Goal: Task Accomplishment & Management: Manage account settings

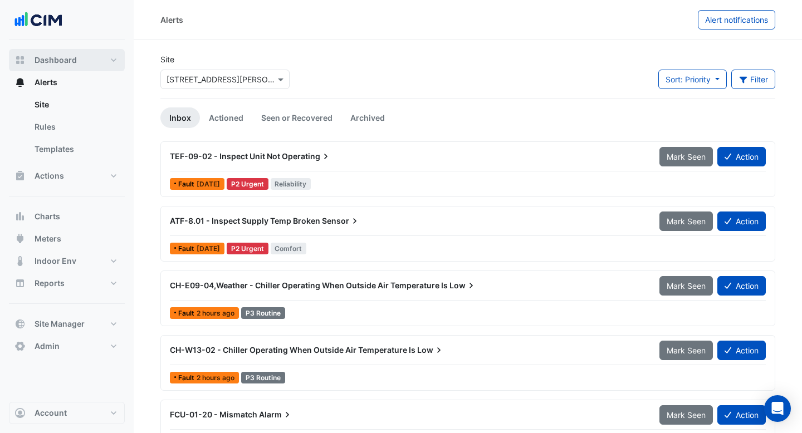
click at [67, 58] on span "Dashboard" at bounding box center [56, 60] width 42 height 11
select select "***"
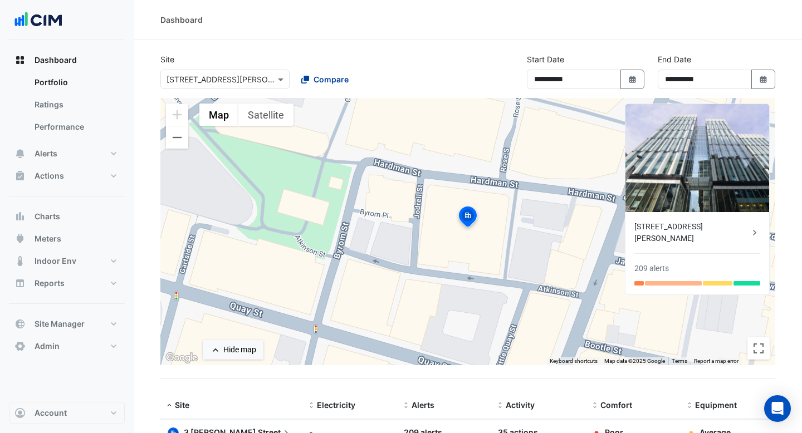
click at [318, 79] on span "Compare" at bounding box center [331, 80] width 35 height 12
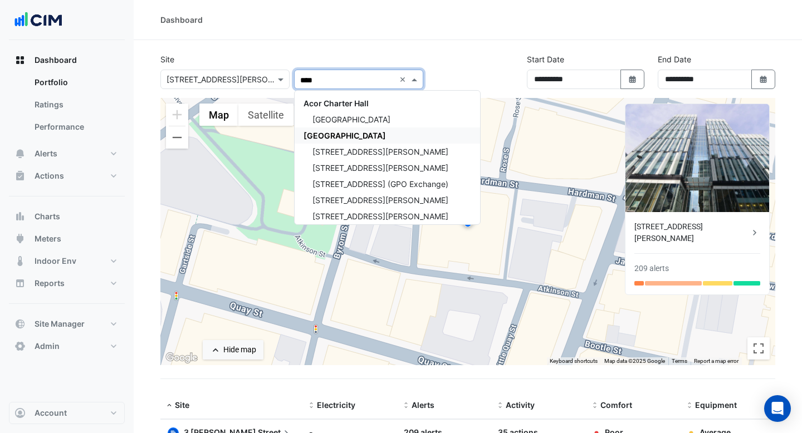
click at [336, 130] on div "[GEOGRAPHIC_DATA]" at bounding box center [387, 136] width 185 height 16
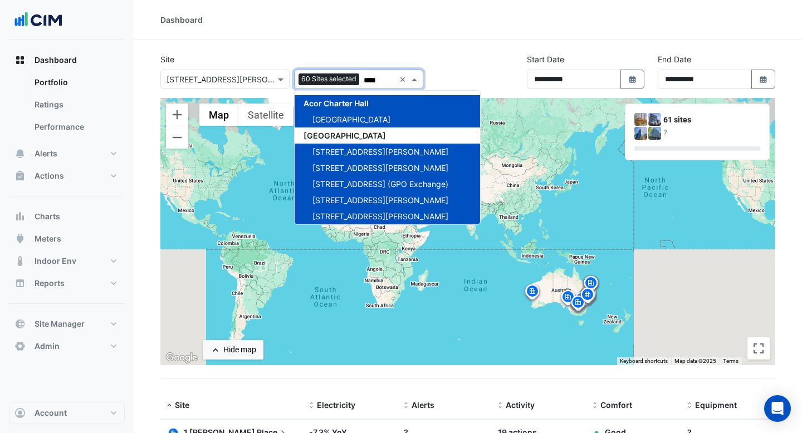
type input "****"
click at [458, 82] on div "Site × 3 Hardman Street 60 Sites selected **** × Acor Charter Hall Chifley Towe…" at bounding box center [468, 75] width 628 height 45
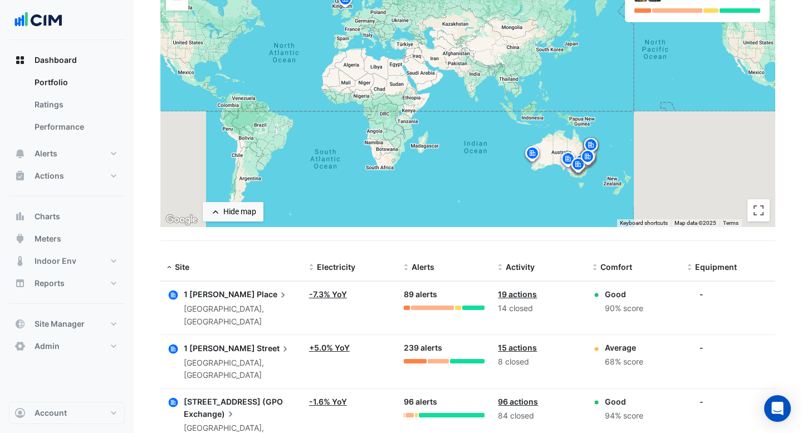
scroll to position [42, 0]
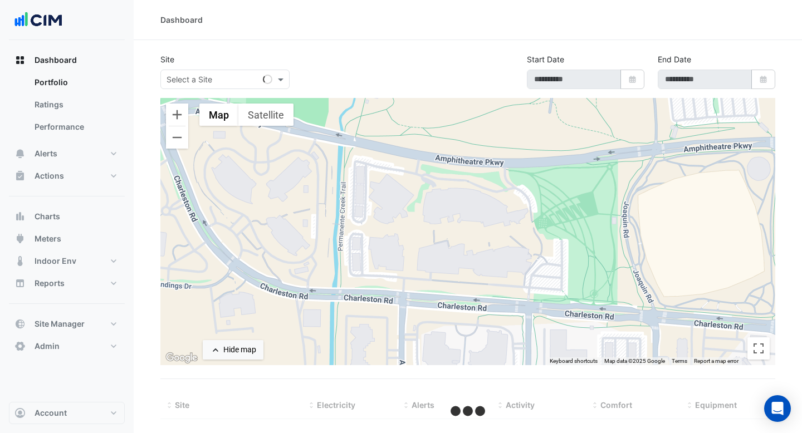
type input "**********"
select select "***"
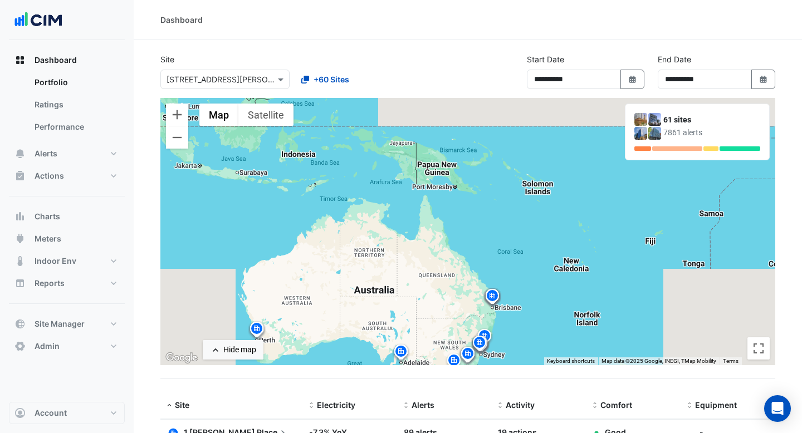
drag, startPoint x: 604, startPoint y: 288, endPoint x: 571, endPoint y: 163, distance: 129.7
click at [571, 163] on div "To activate drag with keyboard, press Alt + Enter. Once in keyboard drag state,…" at bounding box center [467, 231] width 615 height 267
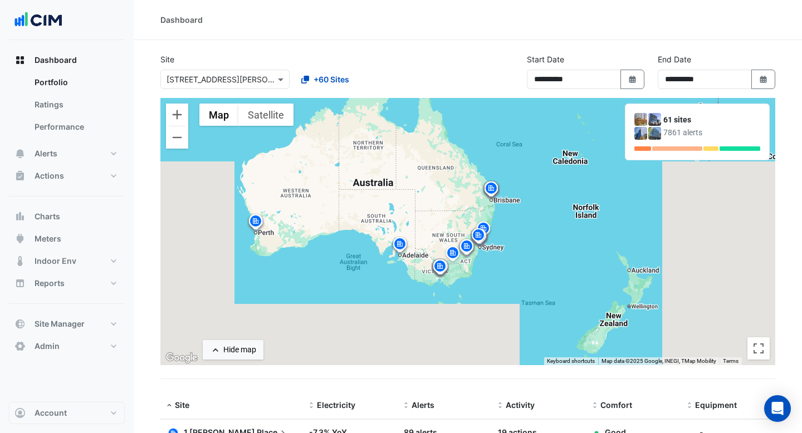
drag, startPoint x: 483, startPoint y: 236, endPoint x: 488, endPoint y: 165, distance: 70.3
click at [488, 165] on div "To activate drag with keyboard, press Alt + Enter. Once in keyboard drag state,…" at bounding box center [467, 231] width 615 height 267
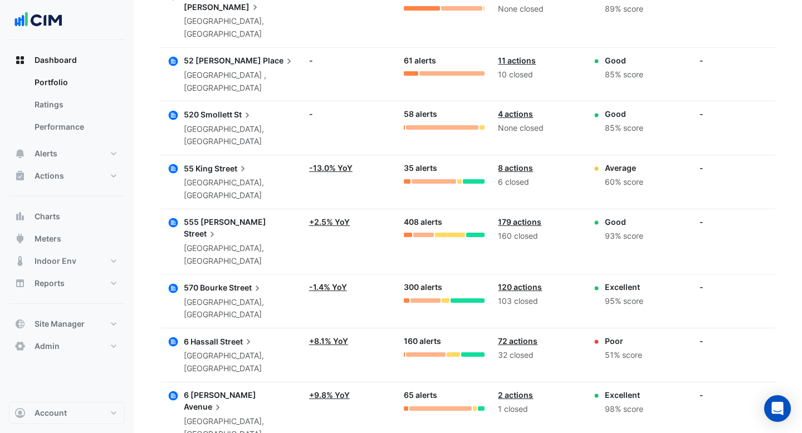
scroll to position [2658, 0]
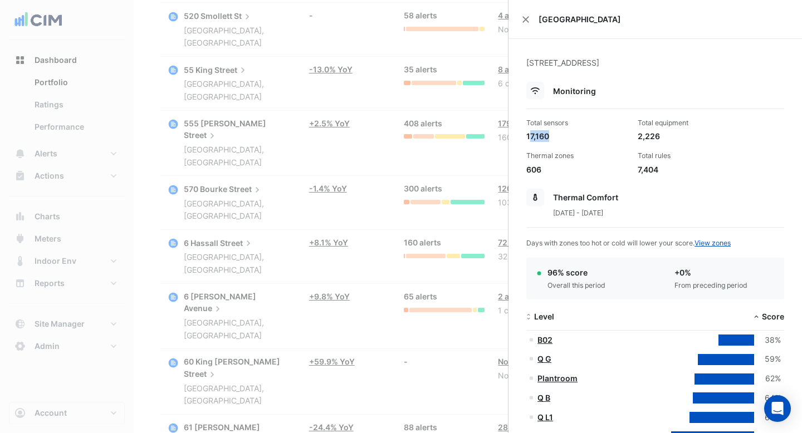
drag, startPoint x: 554, startPoint y: 136, endPoint x: 528, endPoint y: 136, distance: 25.6
click at [528, 136] on div "17,160" at bounding box center [577, 136] width 102 height 12
click at [581, 141] on div "17,160" at bounding box center [577, 136] width 102 height 12
drag, startPoint x: 659, startPoint y: 134, endPoint x: 642, endPoint y: 134, distance: 17.3
click at [642, 134] on div "2,226" at bounding box center [689, 136] width 102 height 12
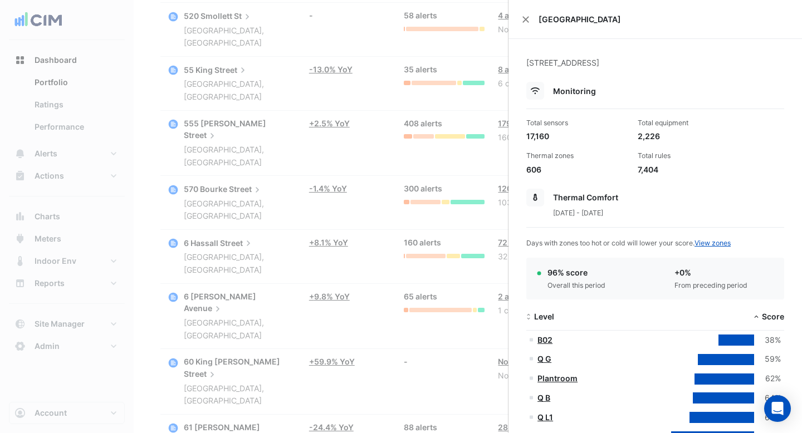
click at [659, 135] on div "2,226" at bounding box center [689, 136] width 102 height 12
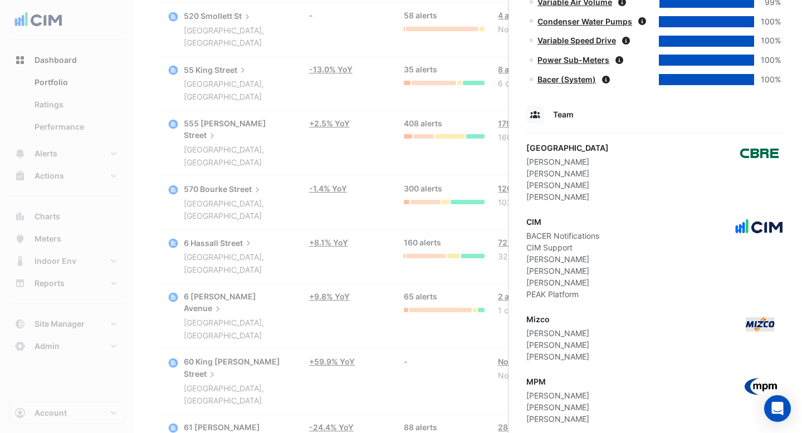
scroll to position [1182, 0]
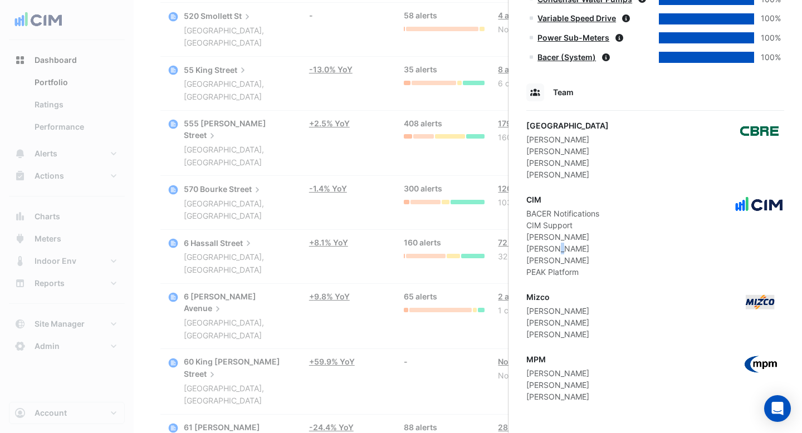
click at [556, 248] on div "[PERSON_NAME]" at bounding box center [562, 249] width 73 height 12
click at [538, 237] on div "[PERSON_NAME]" at bounding box center [562, 237] width 73 height 12
drag, startPoint x: 567, startPoint y: 142, endPoint x: 529, endPoint y: 139, distance: 38.5
click at [529, 139] on div "[PERSON_NAME]" at bounding box center [567, 140] width 82 height 12
click at [554, 154] on div "[PERSON_NAME]" at bounding box center [567, 151] width 82 height 12
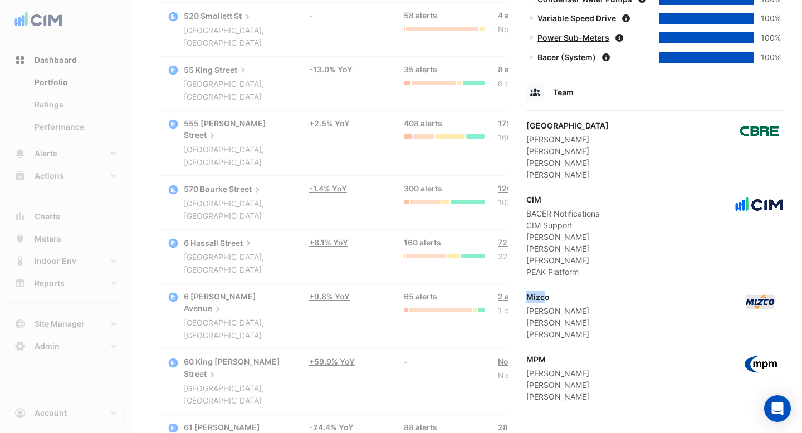
drag, startPoint x: 546, startPoint y: 300, endPoint x: 525, endPoint y: 299, distance: 21.2
click at [536, 359] on div "MPM" at bounding box center [557, 360] width 63 height 12
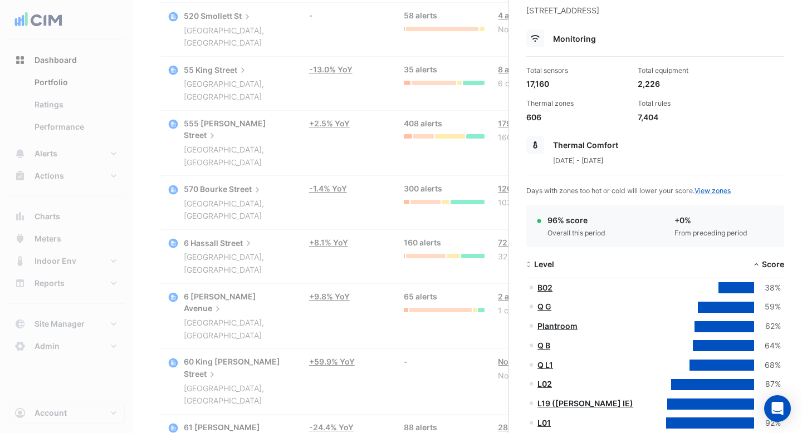
scroll to position [0, 0]
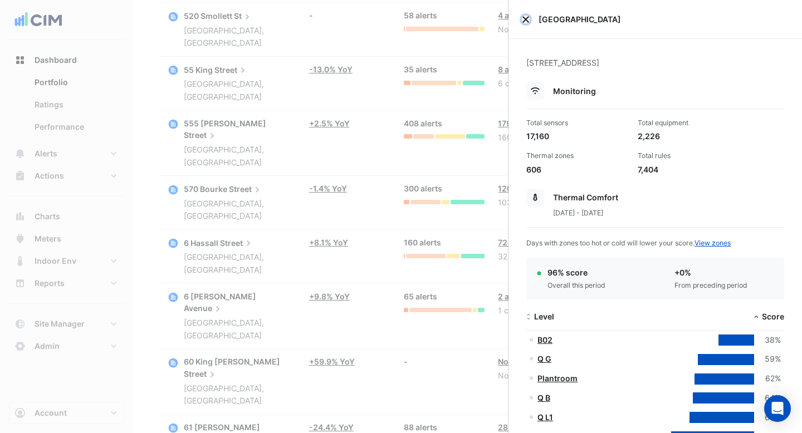
click at [527, 16] on button "Close" at bounding box center [526, 20] width 8 height 8
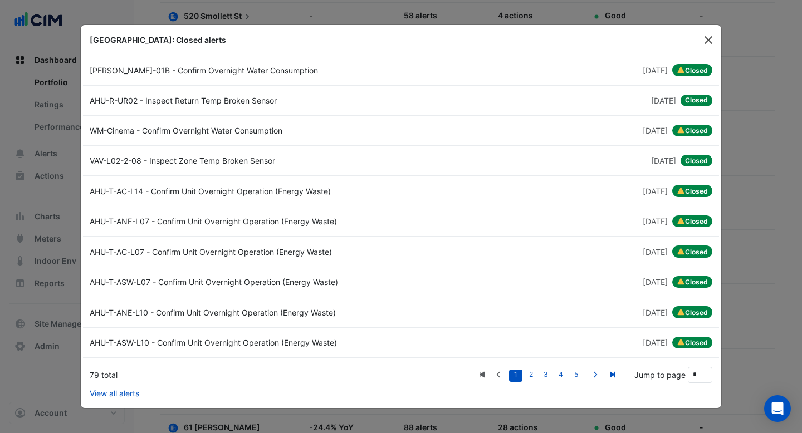
click at [704, 43] on button "Close" at bounding box center [708, 40] width 17 height 17
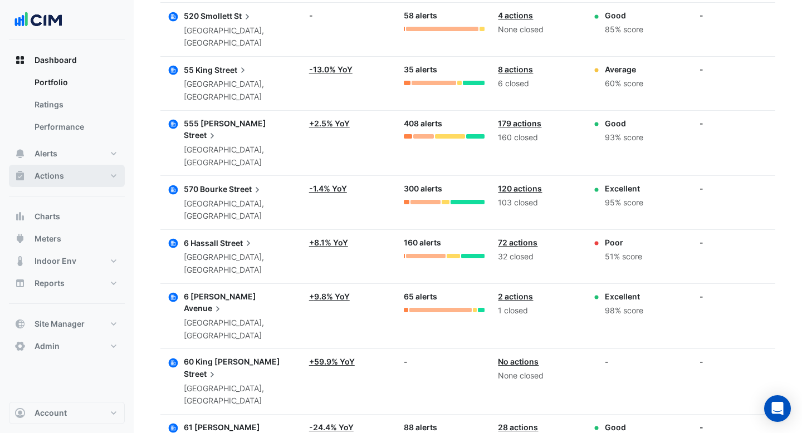
click at [74, 178] on button "Actions" at bounding box center [67, 176] width 116 height 22
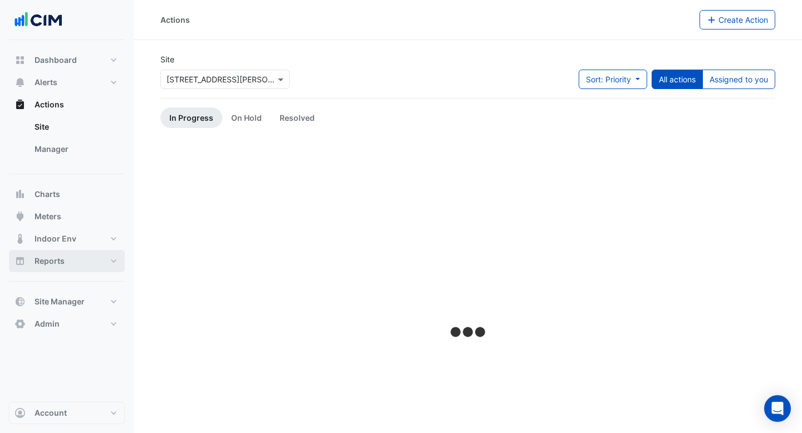
click at [64, 267] on button "Reports" at bounding box center [67, 261] width 116 height 22
select select "***"
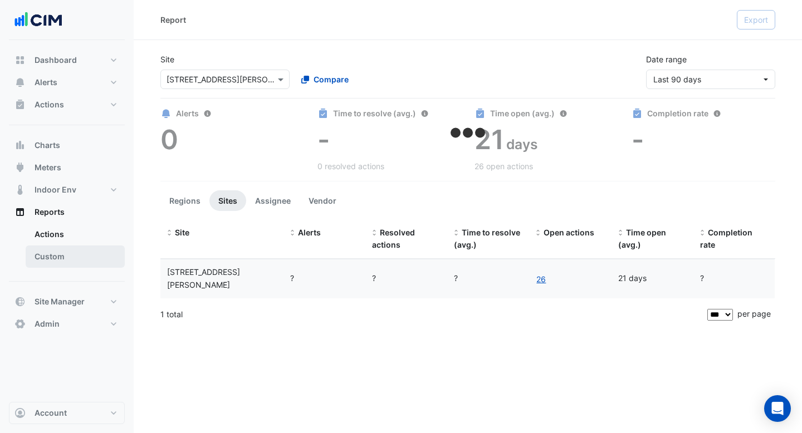
click at [72, 259] on link "Custom" at bounding box center [75, 257] width 99 height 22
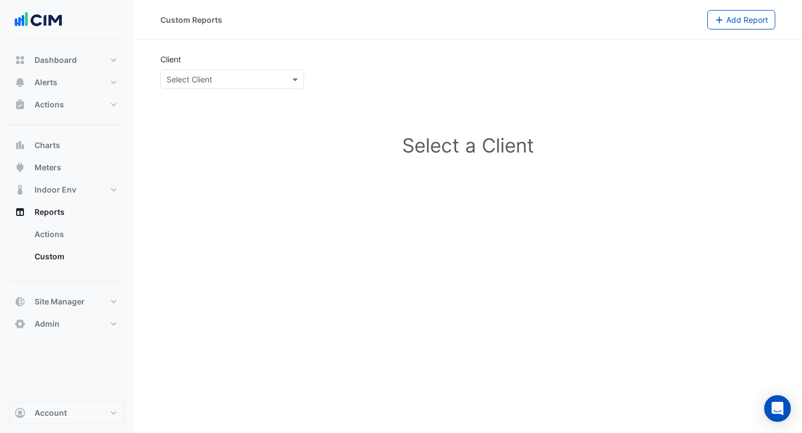
click at [212, 76] on input "text" at bounding box center [221, 80] width 109 height 12
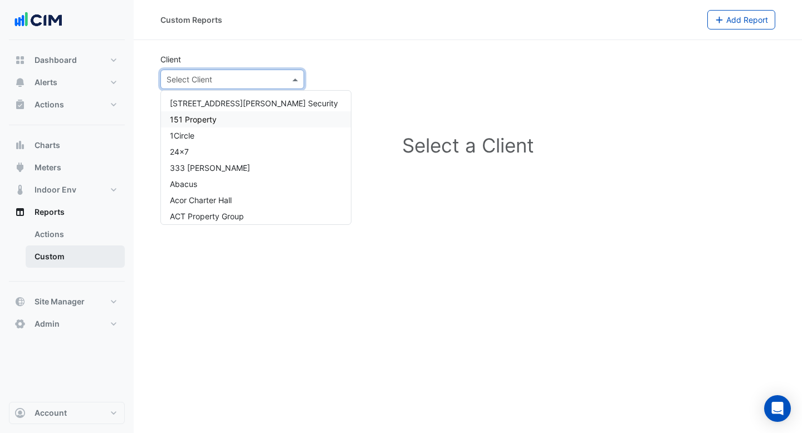
click at [58, 251] on link "Custom" at bounding box center [75, 257] width 99 height 22
click at [225, 81] on input "text" at bounding box center [221, 80] width 109 height 12
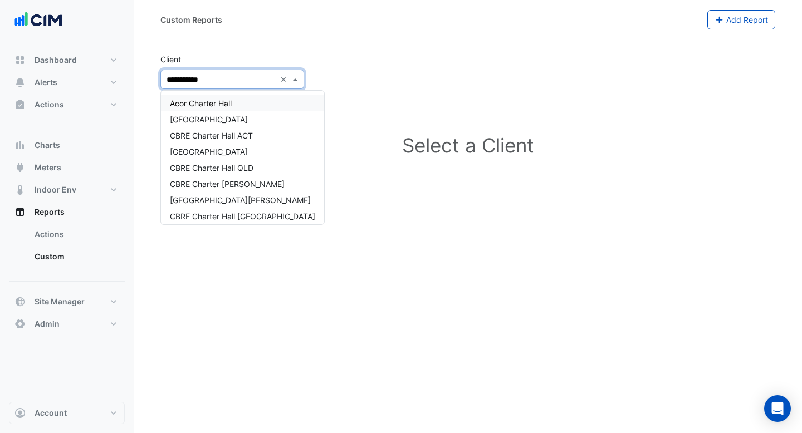
type input "**********"
click at [217, 120] on span "[GEOGRAPHIC_DATA]" at bounding box center [209, 119] width 78 height 9
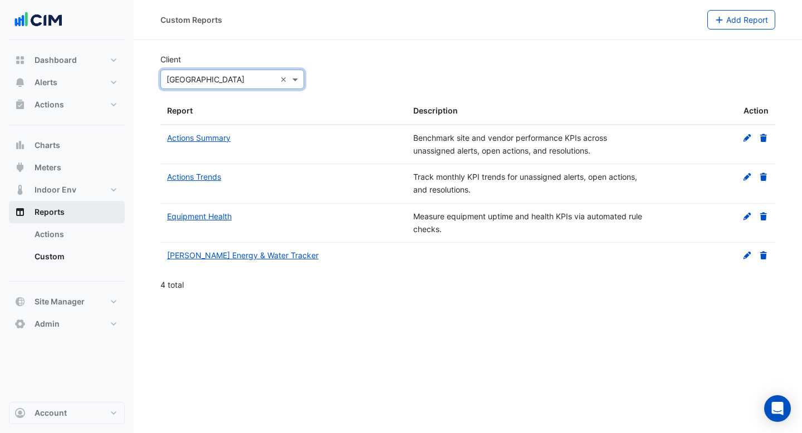
click at [68, 211] on button "Reports" at bounding box center [67, 212] width 116 height 22
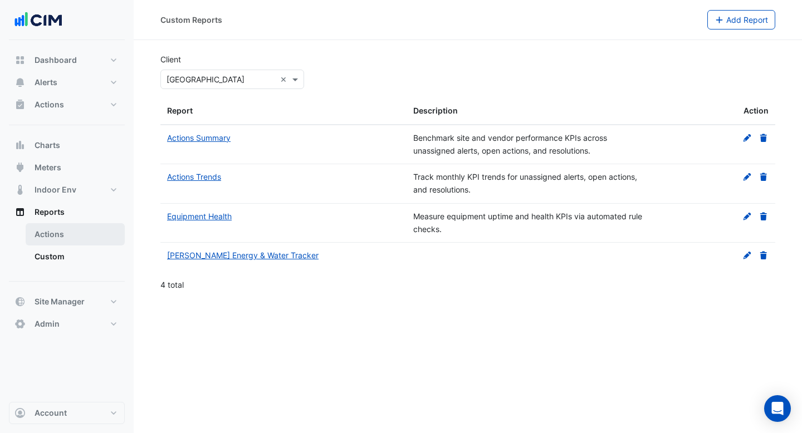
click at [60, 227] on link "Actions" at bounding box center [75, 234] width 99 height 22
select select "***"
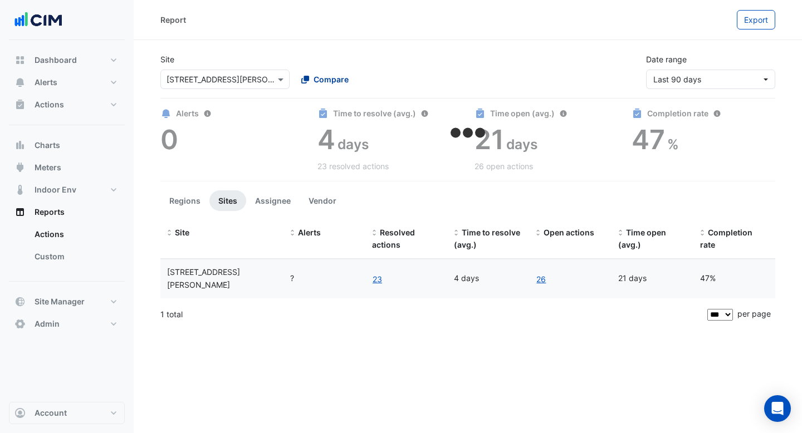
click at [320, 75] on span "Compare" at bounding box center [331, 80] width 35 height 12
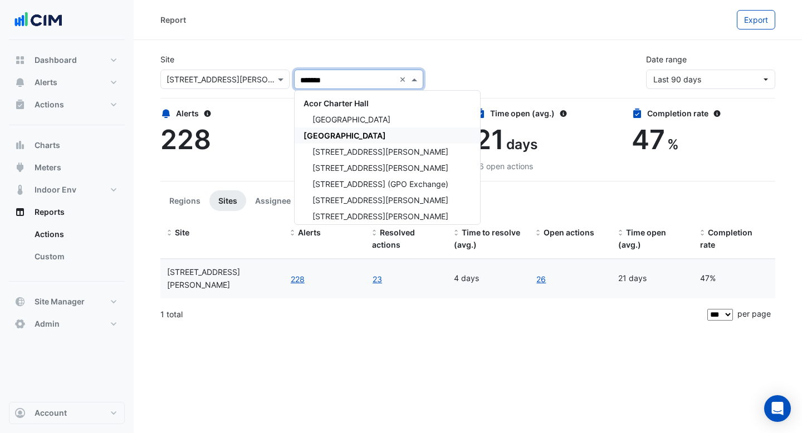
click at [327, 133] on span "[GEOGRAPHIC_DATA]" at bounding box center [345, 135] width 82 height 9
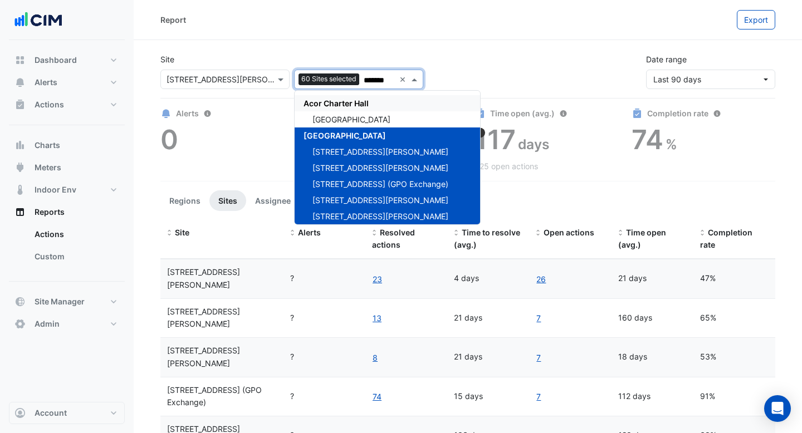
type input "*******"
click at [461, 28] on div "Report" at bounding box center [448, 19] width 576 height 19
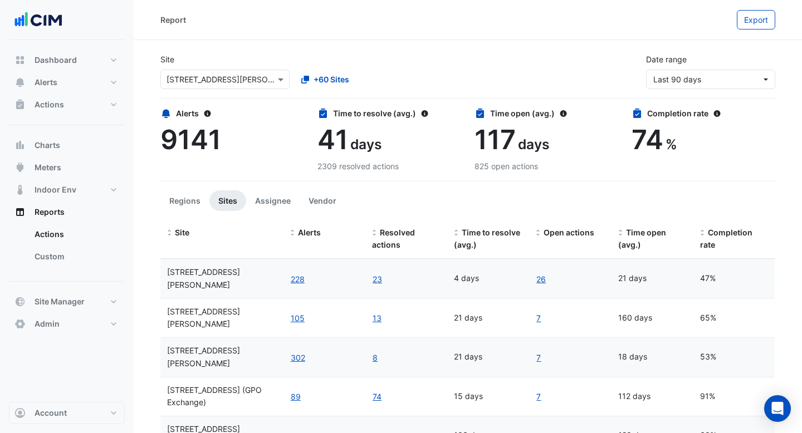
scroll to position [61, 0]
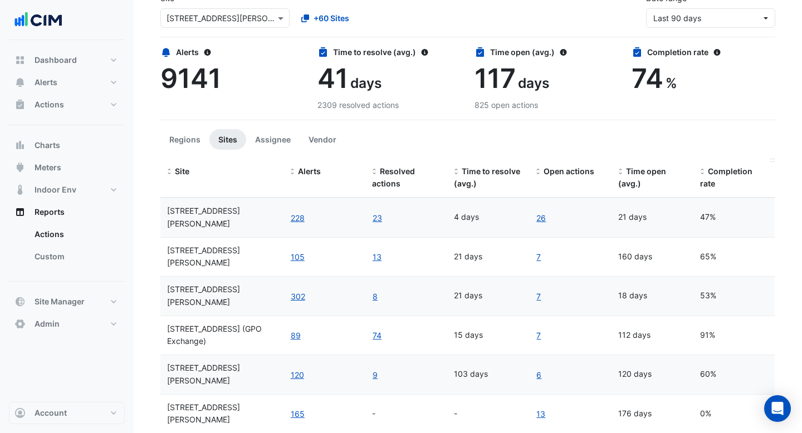
click at [736, 169] on span "Completion rate" at bounding box center [726, 178] width 52 height 22
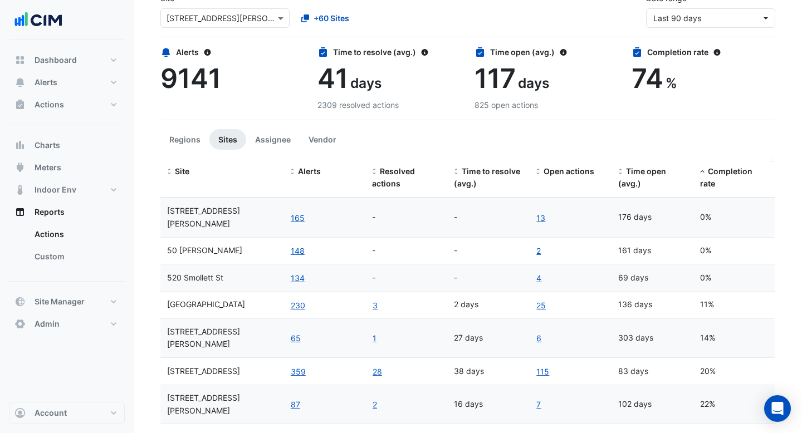
click at [736, 169] on span "Completion rate" at bounding box center [726, 178] width 52 height 22
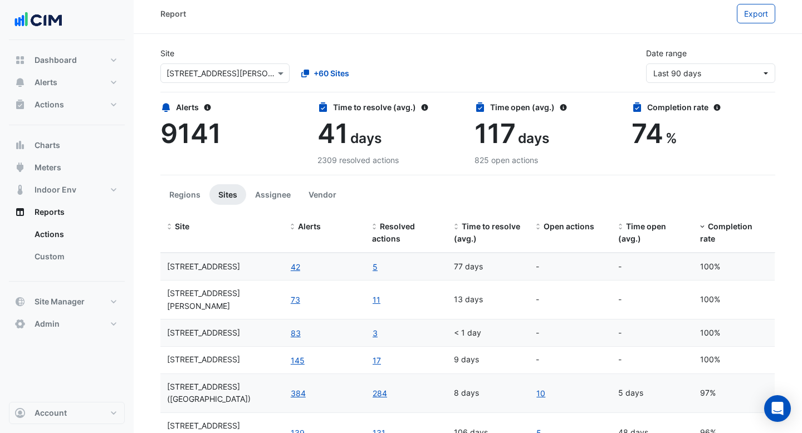
scroll to position [0, 0]
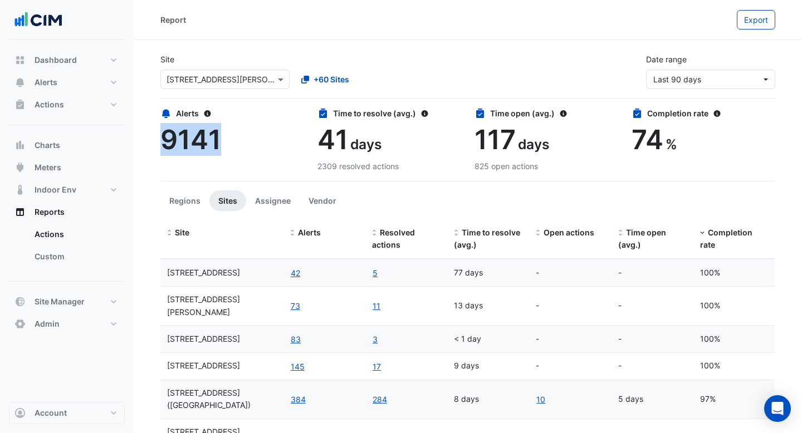
drag, startPoint x: 222, startPoint y: 141, endPoint x: 167, endPoint y: 143, distance: 55.7
click at [167, 143] on div "9141" at bounding box center [232, 140] width 144 height 32
click at [417, 36] on div "Report Export" at bounding box center [468, 20] width 668 height 40
click at [334, 197] on button "Vendor" at bounding box center [323, 200] width 46 height 21
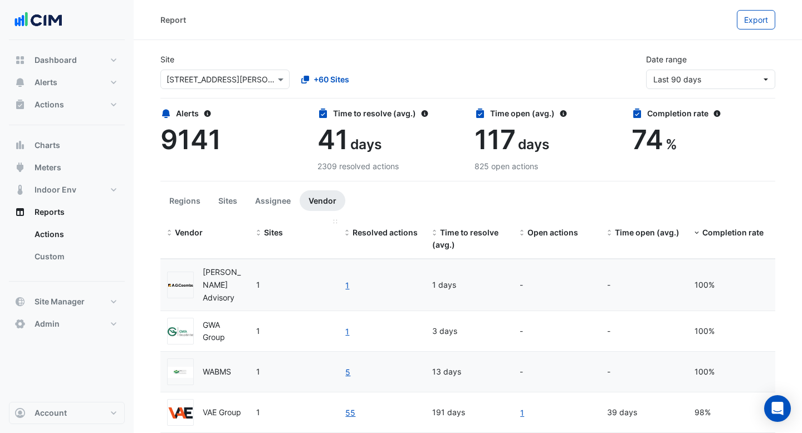
click at [268, 231] on span "Sites" at bounding box center [273, 232] width 19 height 9
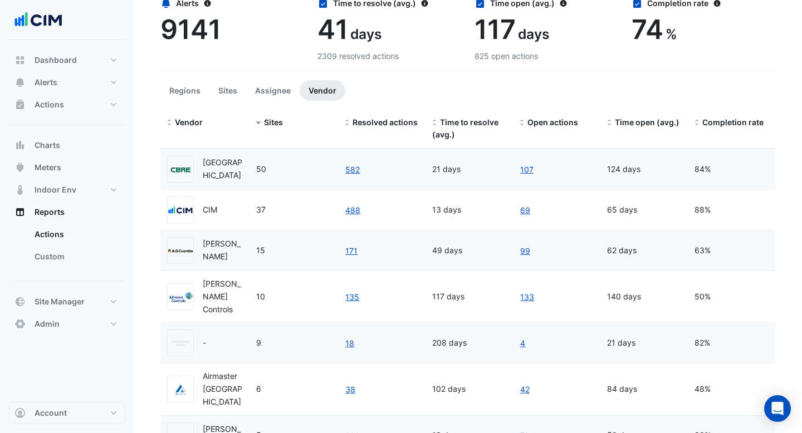
scroll to position [16, 0]
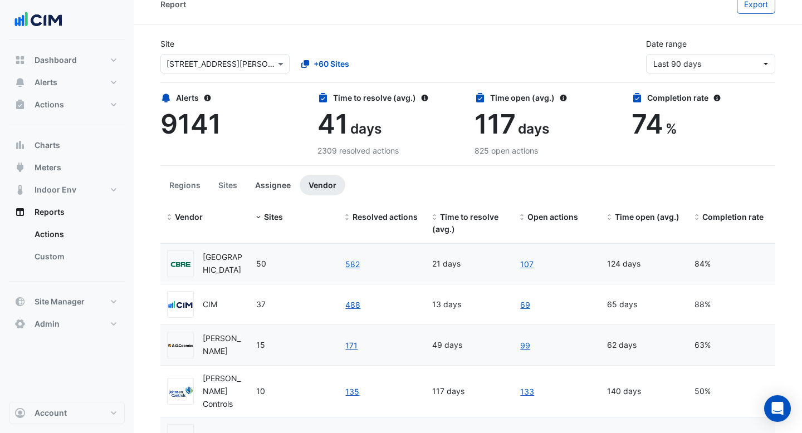
click at [272, 188] on button "Assignee" at bounding box center [272, 185] width 53 height 21
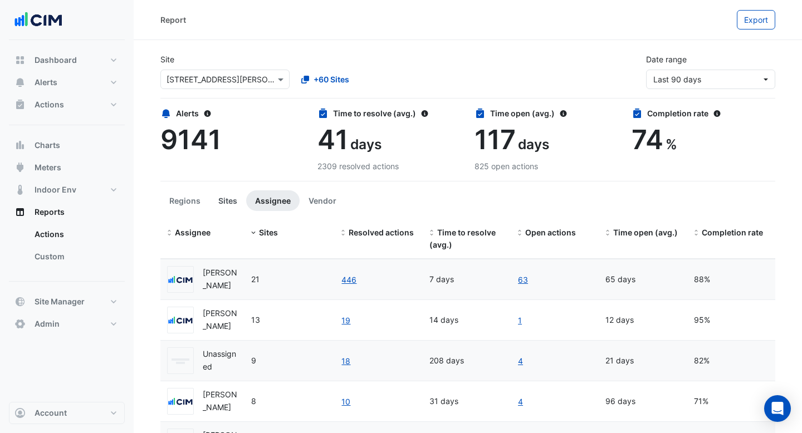
click at [218, 199] on button "Sites" at bounding box center [227, 200] width 37 height 21
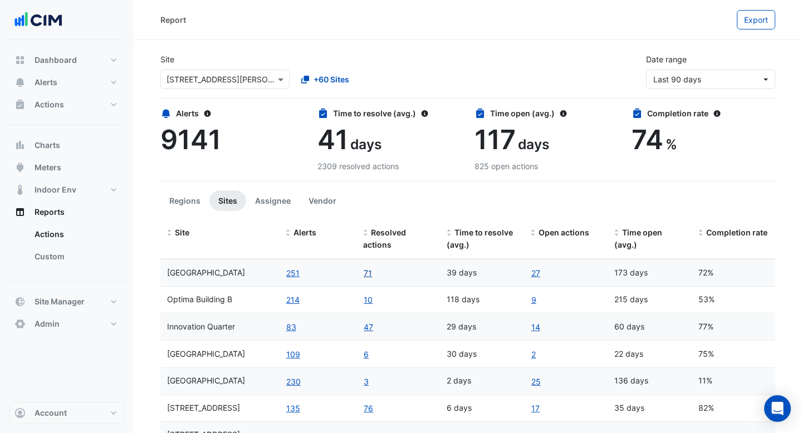
click at [370, 270] on link "71" at bounding box center [367, 273] width 9 height 13
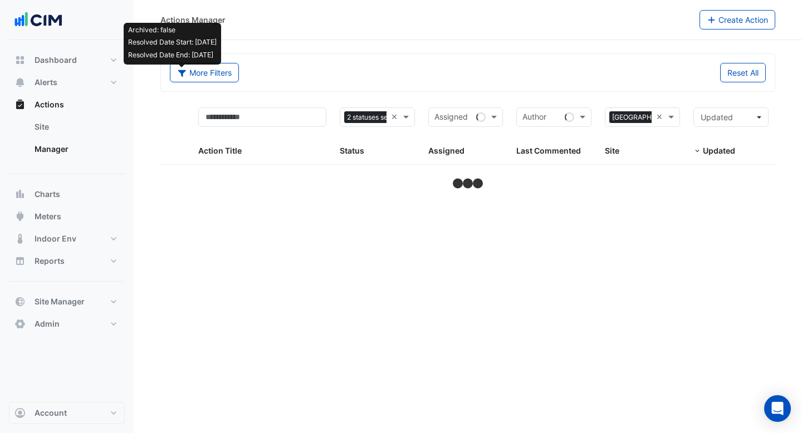
select select "***"
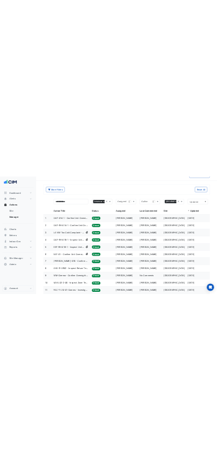
scroll to position [47, 0]
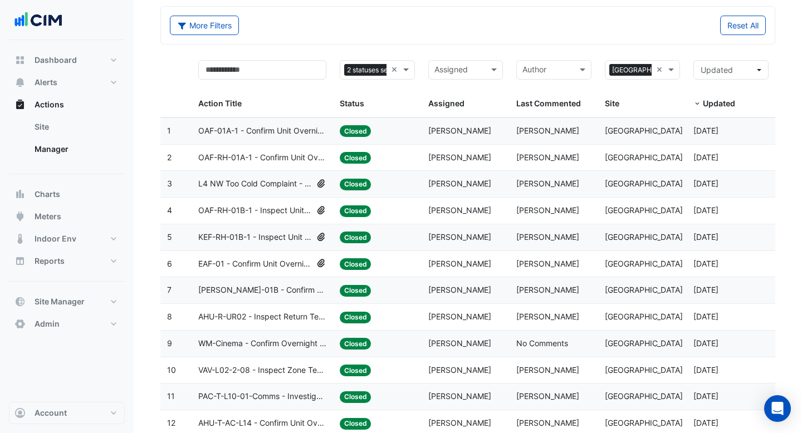
click at [405, 190] on div "Status: Closed" at bounding box center [377, 184] width 75 height 13
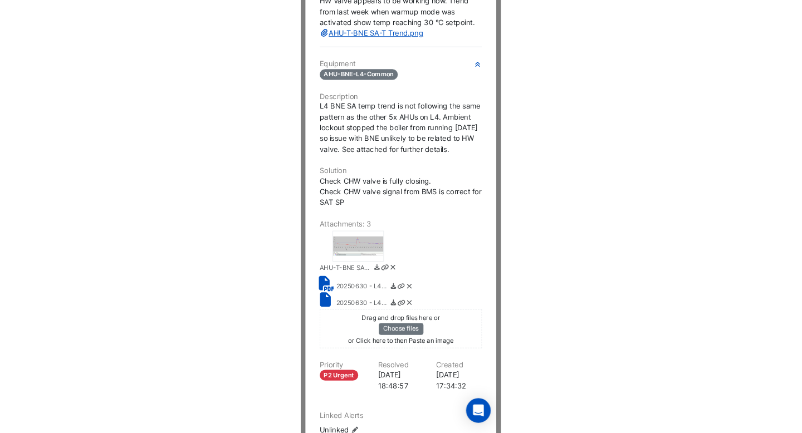
scroll to position [0, 0]
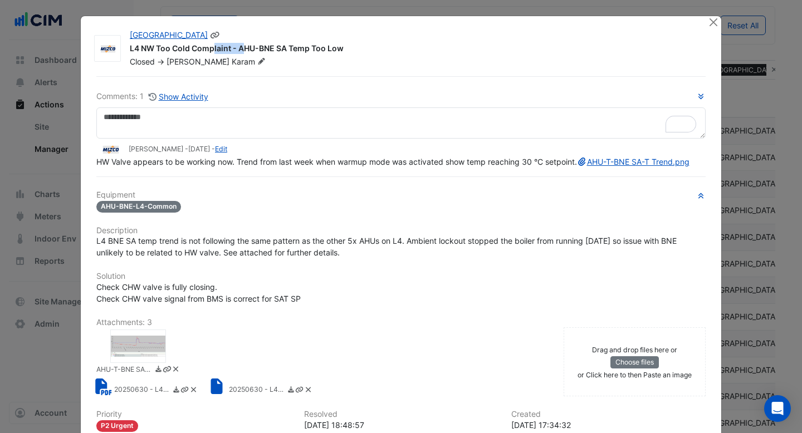
drag, startPoint x: 144, startPoint y: 49, endPoint x: 184, endPoint y: 47, distance: 40.2
click at [184, 47] on div "L4 NW Too Cold Complaint - AHU-BNE SA Temp Too Low" at bounding box center [412, 49] width 565 height 13
drag, startPoint x: 246, startPoint y: 47, endPoint x: 280, endPoint y: 46, distance: 34.0
click at [280, 46] on div "L4 NW Too Cold Complaint - AHU-BNE SA Temp Too Low" at bounding box center [412, 49] width 565 height 13
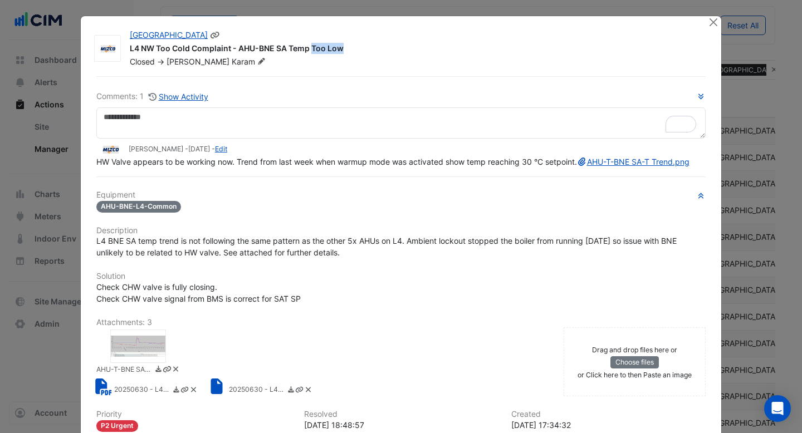
click at [267, 47] on div "L4 NW Too Cold Complaint - AHU-BNE SA Temp Too Low" at bounding box center [412, 49] width 565 height 13
click at [258, 62] on icon at bounding box center [261, 61] width 7 height 7
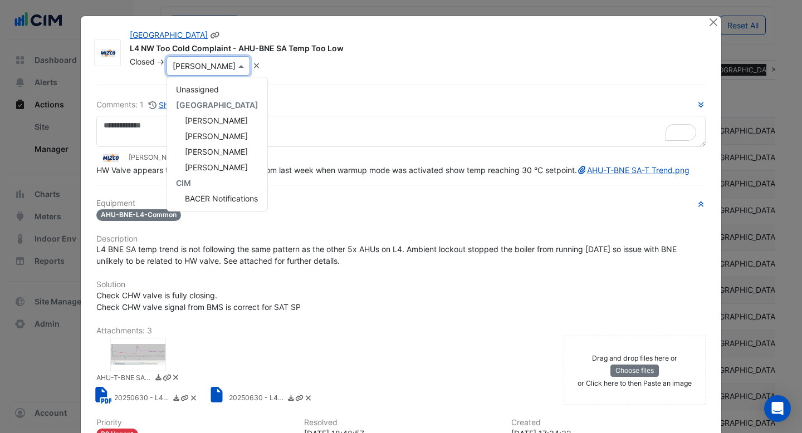
scroll to position [203, 0]
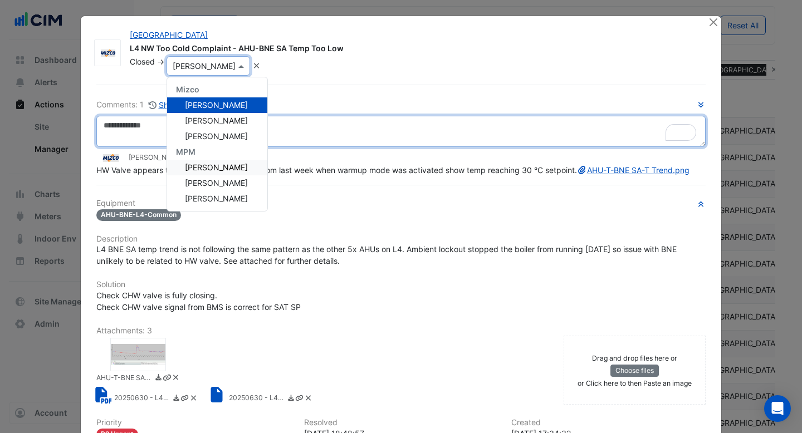
click at [289, 137] on textarea "To enrich screen reader interactions, please activate Accessibility in Grammarl…" at bounding box center [400, 131] width 609 height 31
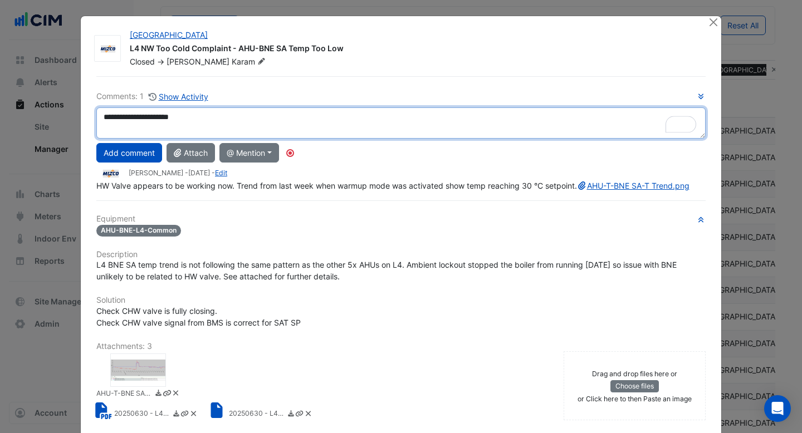
click at [148, 192] on div "**********" at bounding box center [400, 140] width 609 height 101
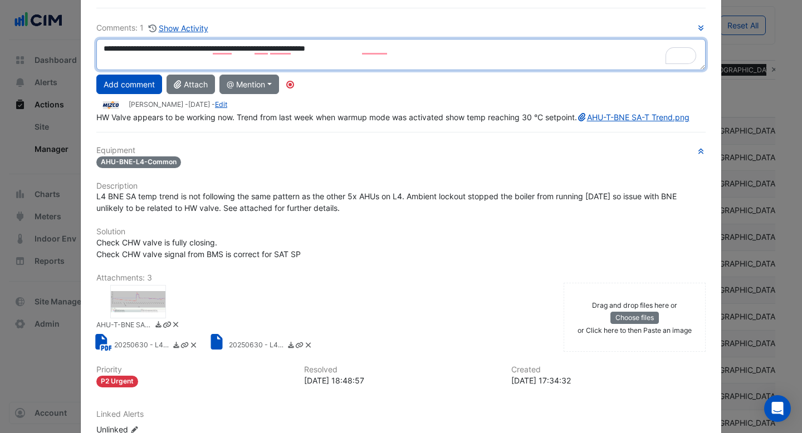
scroll to position [0, 0]
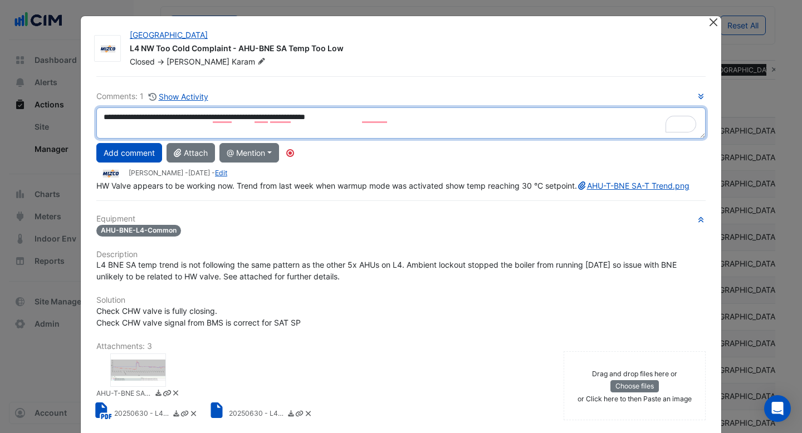
type textarea "**********"
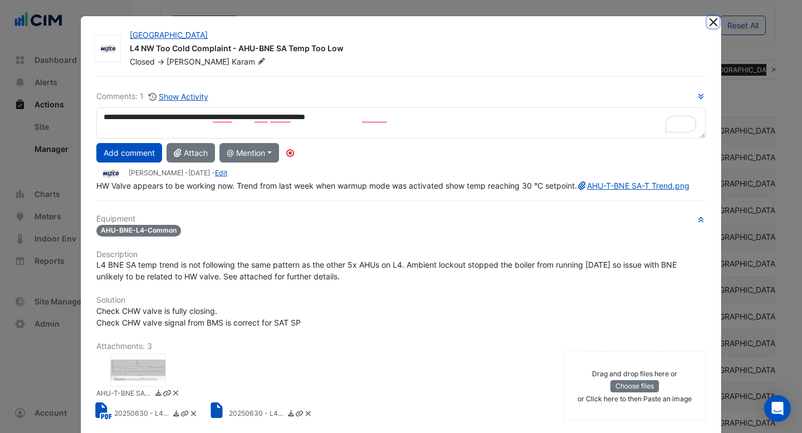
click at [716, 20] on button "Close" at bounding box center [713, 22] width 12 height 12
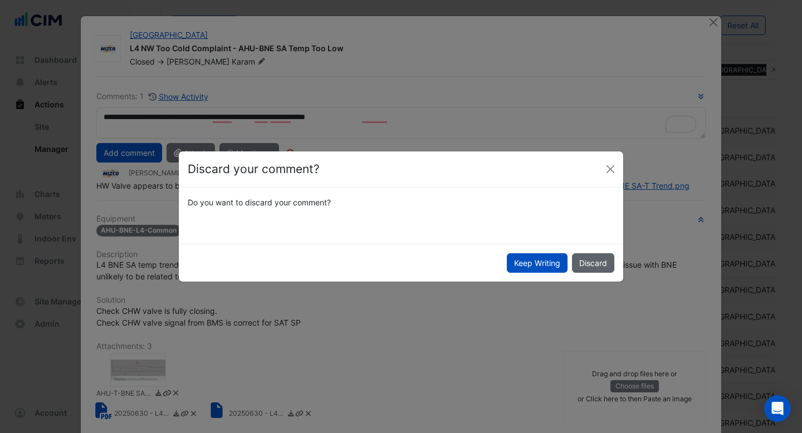
click at [593, 269] on button "Discard" at bounding box center [593, 262] width 42 height 19
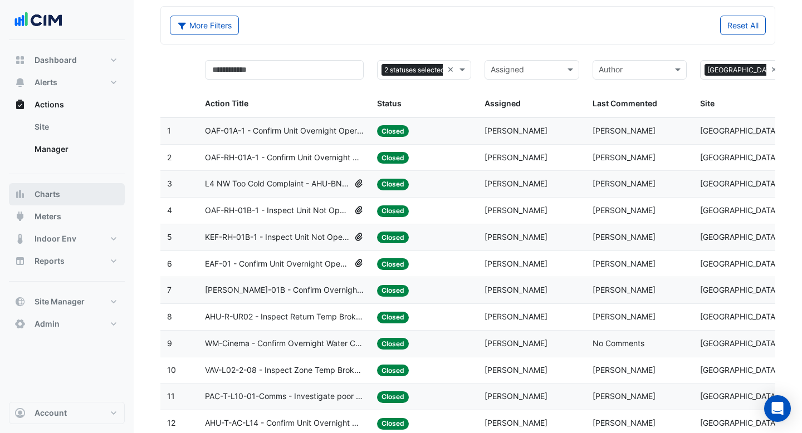
click at [65, 190] on button "Charts" at bounding box center [67, 194] width 116 height 22
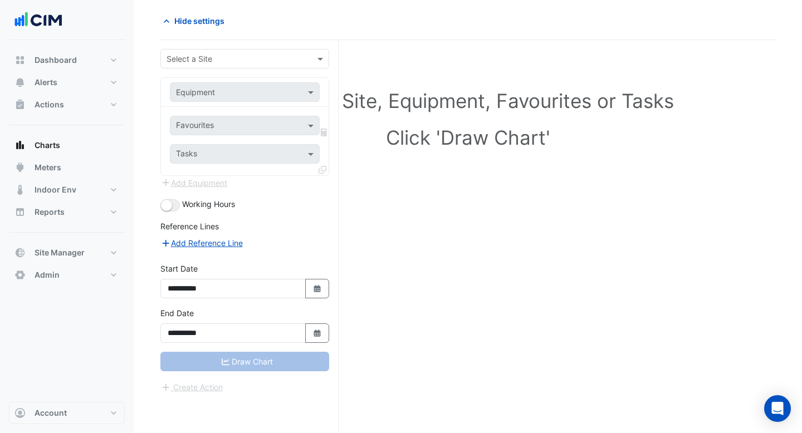
scroll to position [42, 0]
click at [296, 58] on input "text" at bounding box center [234, 59] width 134 height 12
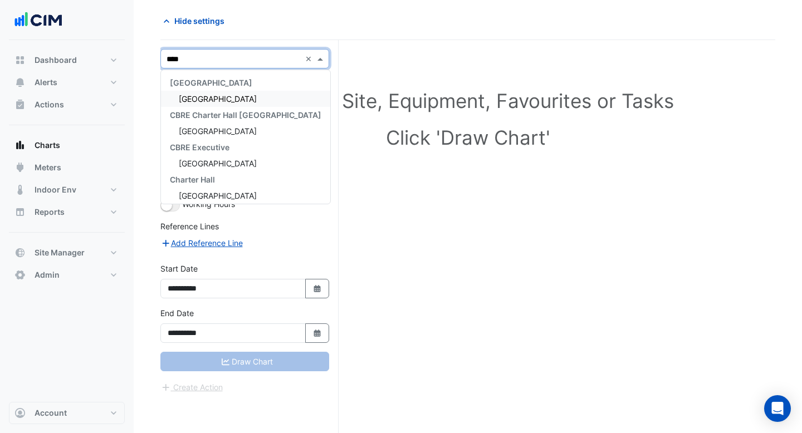
type input "*****"
click at [290, 106] on div "[GEOGRAPHIC_DATA]" at bounding box center [245, 99] width 169 height 16
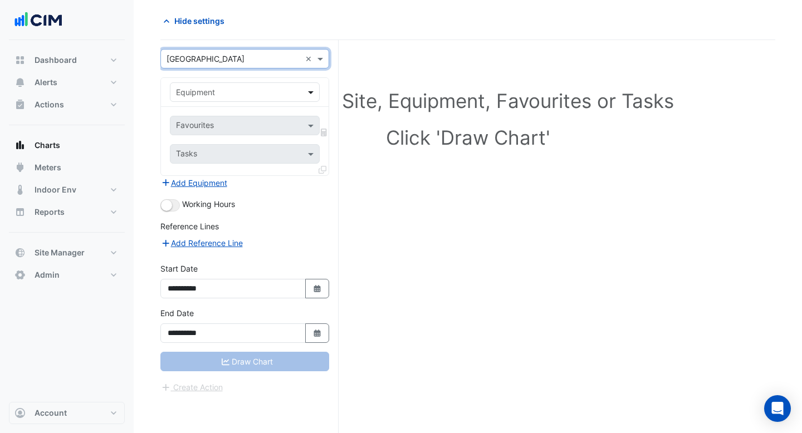
click at [311, 91] on span at bounding box center [312, 92] width 14 height 12
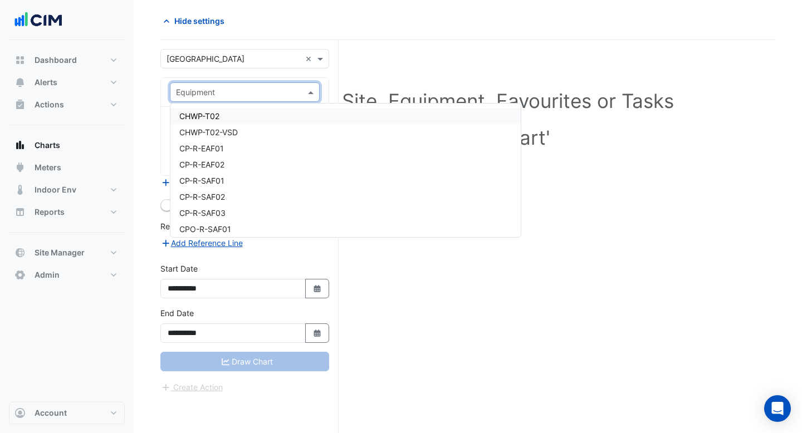
scroll to position [2275, 0]
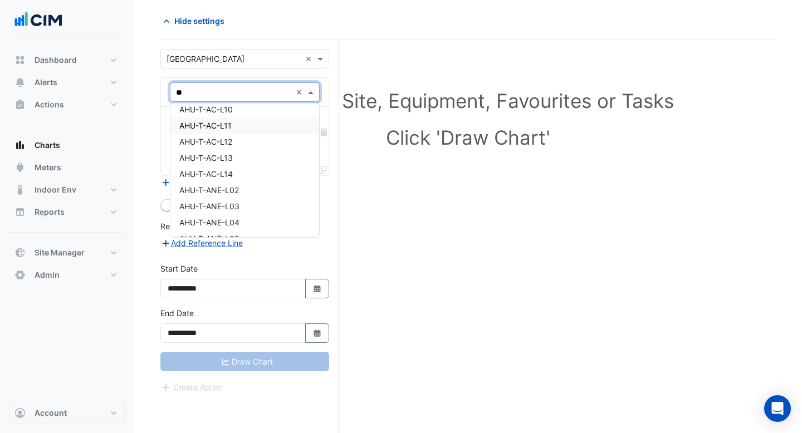
type input "***"
click at [260, 121] on div "AHU-T-AC-L11" at bounding box center [244, 128] width 149 height 16
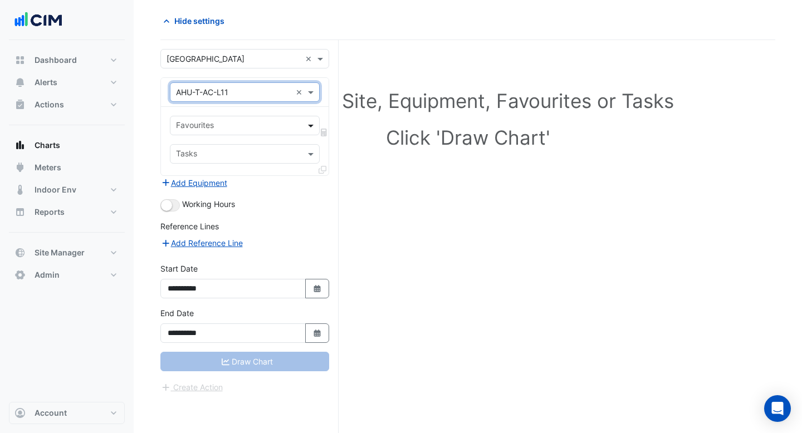
click at [308, 129] on span at bounding box center [312, 126] width 14 height 12
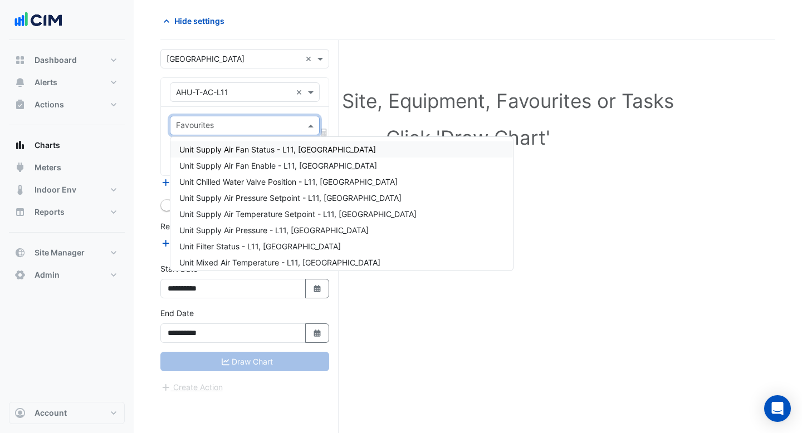
click at [287, 154] on span "Unit Supply Air Fan Status - L11, [GEOGRAPHIC_DATA]" at bounding box center [277, 149] width 197 height 9
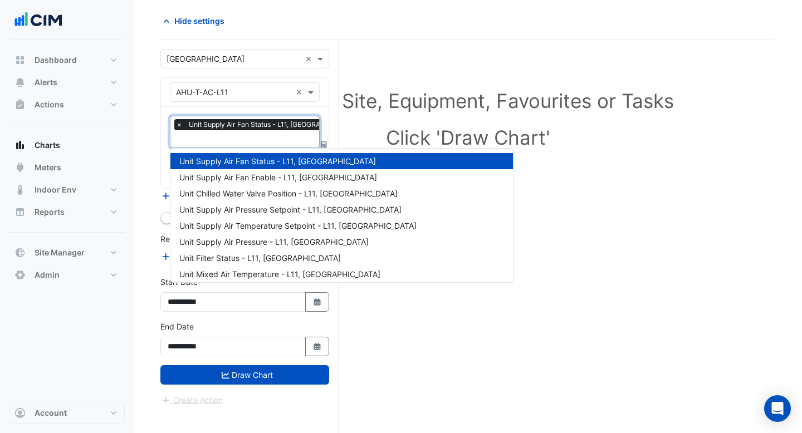
click at [271, 134] on input "text" at bounding box center [270, 140] width 189 height 12
click at [261, 189] on span "Unit Chilled Water Valve Position - L11, [GEOGRAPHIC_DATA]" at bounding box center [288, 193] width 218 height 9
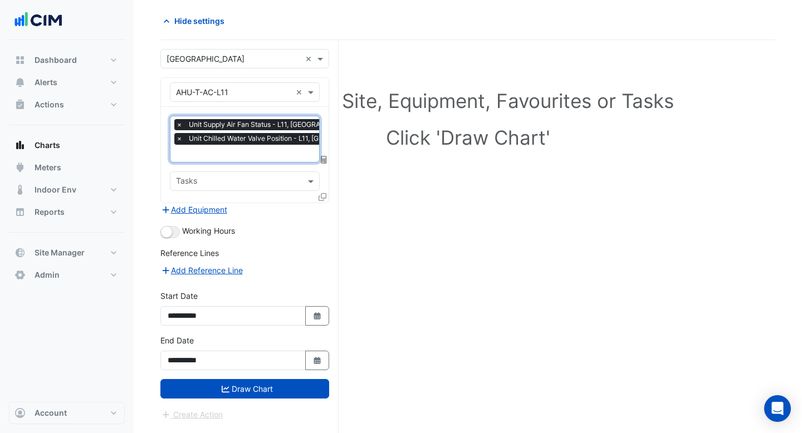
click at [256, 150] on input "text" at bounding box center [281, 155] width 210 height 12
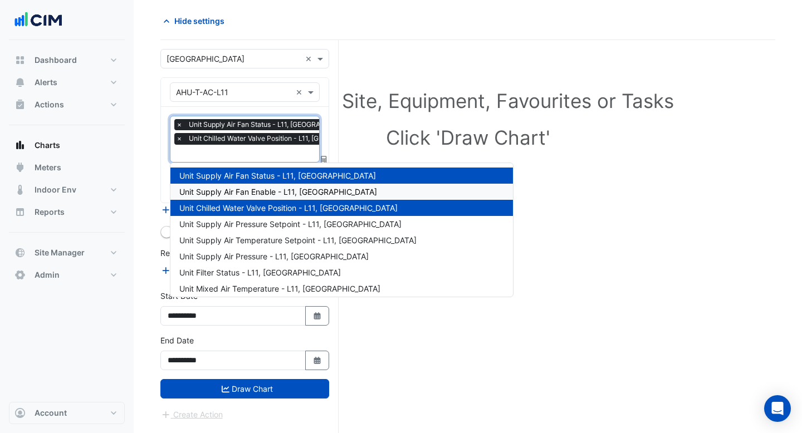
click at [255, 186] on div "Unit Supply Air Fan Enable - L11, [GEOGRAPHIC_DATA]" at bounding box center [341, 192] width 343 height 16
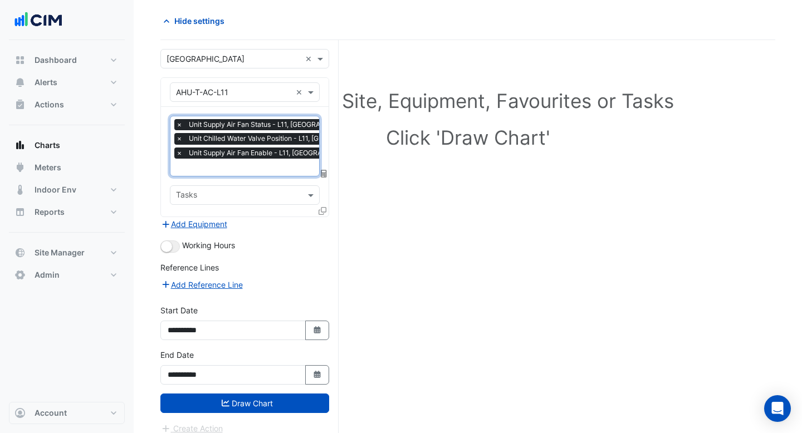
click at [253, 164] on input "text" at bounding box center [281, 169] width 210 height 12
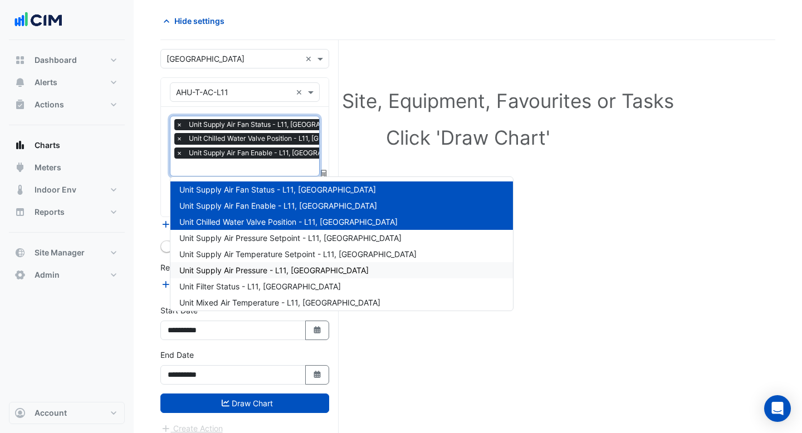
click at [260, 262] on div "Unit Supply Air Pressure - L11, [GEOGRAPHIC_DATA]" at bounding box center [341, 270] width 343 height 16
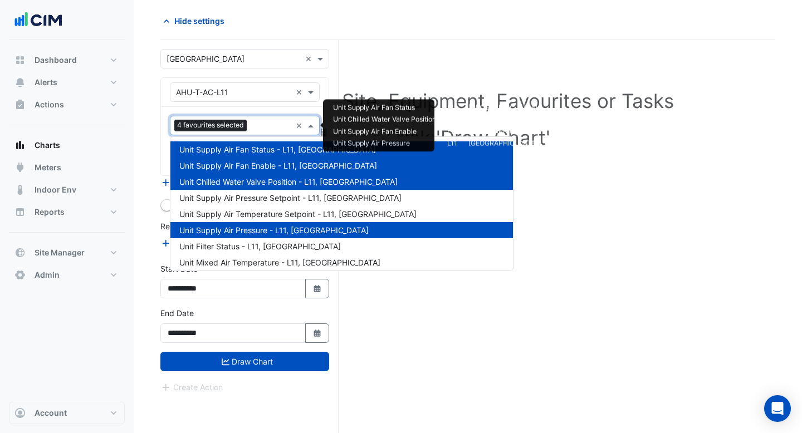
click at [266, 126] on input "text" at bounding box center [271, 127] width 40 height 12
click at [266, 210] on span "Unit Supply Air Temperature Setpoint - L11, [GEOGRAPHIC_DATA]" at bounding box center [297, 213] width 237 height 9
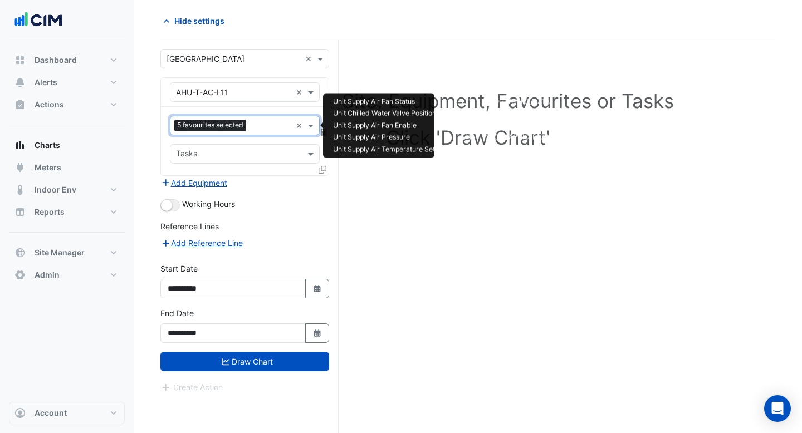
click at [256, 129] on input "text" at bounding box center [271, 127] width 41 height 12
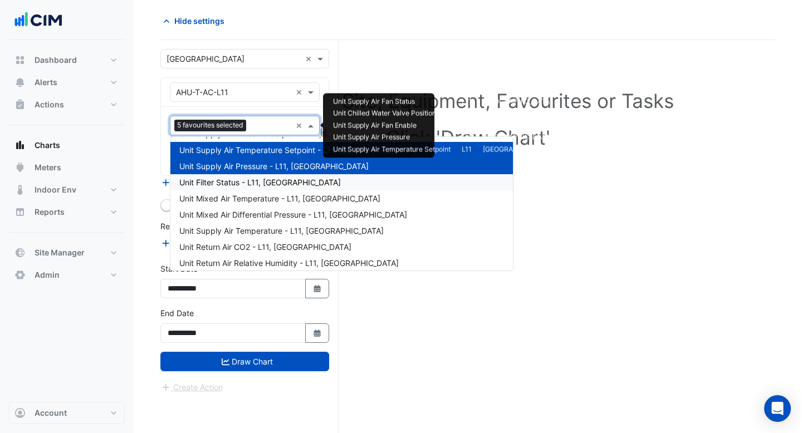
scroll to position [76, 0]
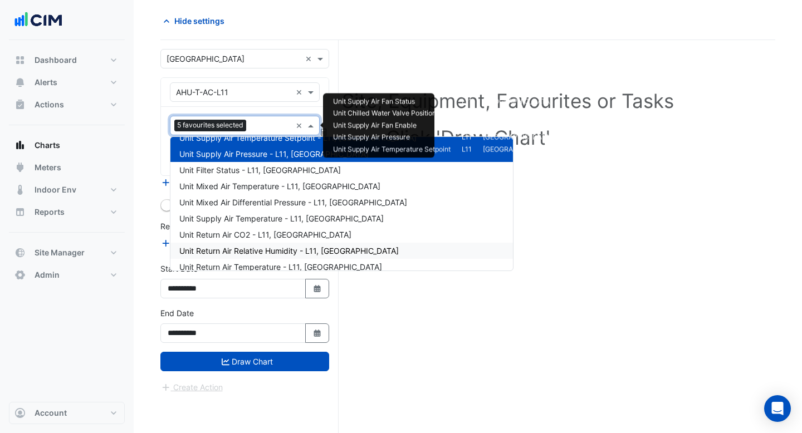
click at [256, 246] on div "Unit Return Air Relative Humidity - L11, [GEOGRAPHIC_DATA]" at bounding box center [341, 251] width 343 height 16
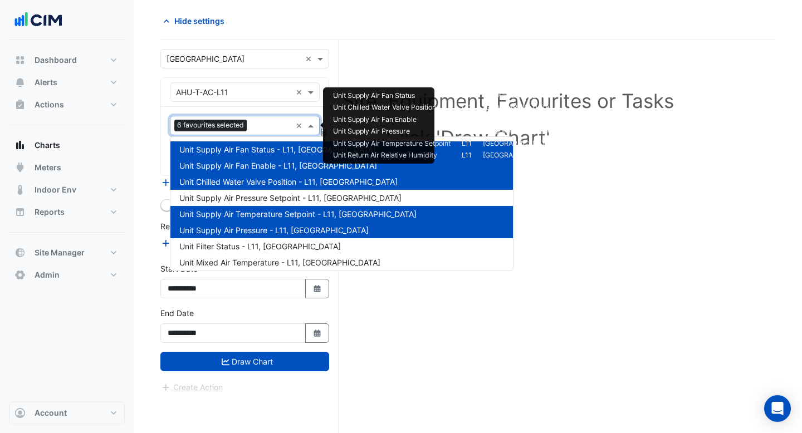
click at [261, 131] on input "text" at bounding box center [271, 127] width 40 height 12
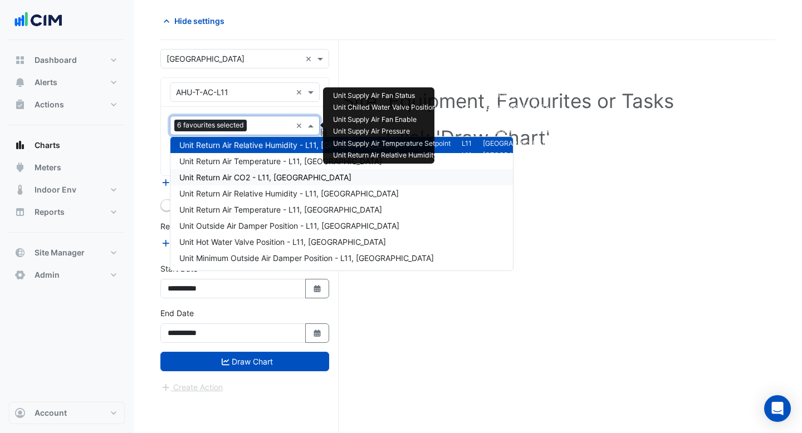
click at [258, 181] on span "Unit Return Air CO2 - L11, [GEOGRAPHIC_DATA]" at bounding box center [265, 177] width 172 height 9
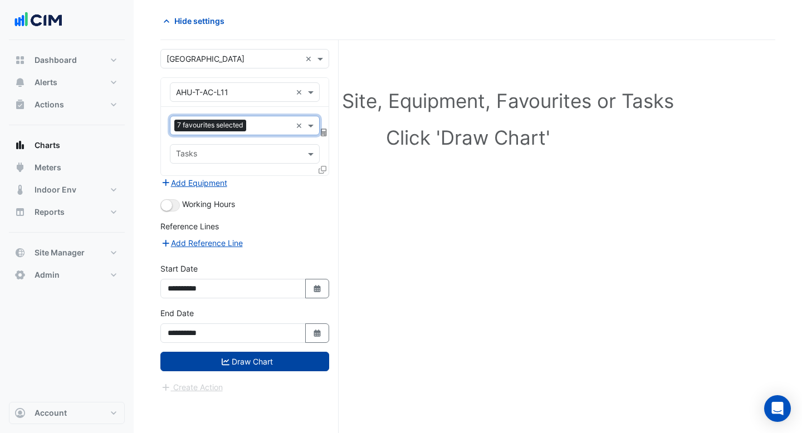
click at [261, 356] on button "Draw Chart" at bounding box center [244, 361] width 169 height 19
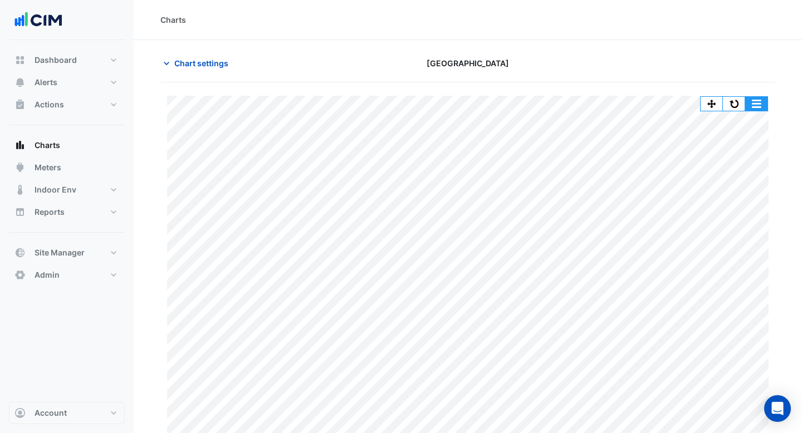
click at [765, 101] on button "button" at bounding box center [756, 104] width 22 height 14
click at [567, 48] on section "Chart settings [GEOGRAPHIC_DATA] Split by Unit Split All Print Save as JPEG Sav…" at bounding box center [468, 258] width 668 height 436
click at [741, 104] on button "button" at bounding box center [734, 104] width 22 height 14
click at [193, 66] on span "Chart settings" at bounding box center [201, 63] width 54 height 12
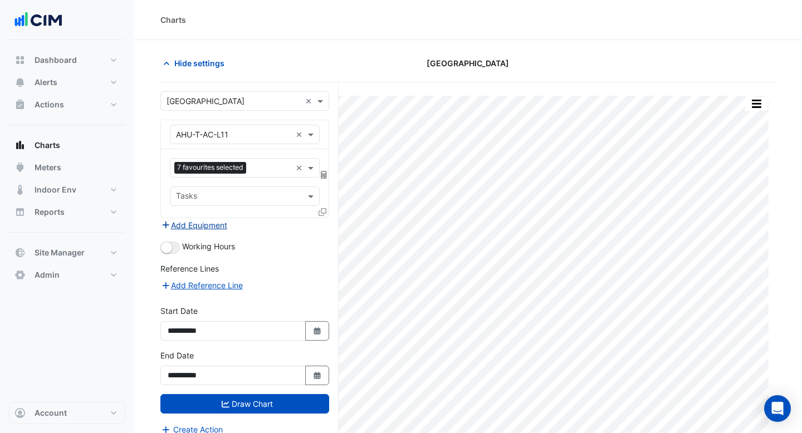
click at [208, 221] on button "Add Equipment" at bounding box center [193, 225] width 67 height 13
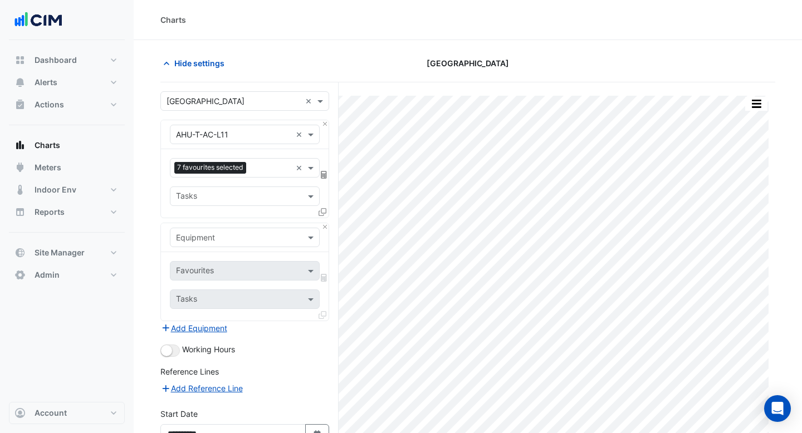
click at [206, 233] on input "text" at bounding box center [233, 238] width 115 height 12
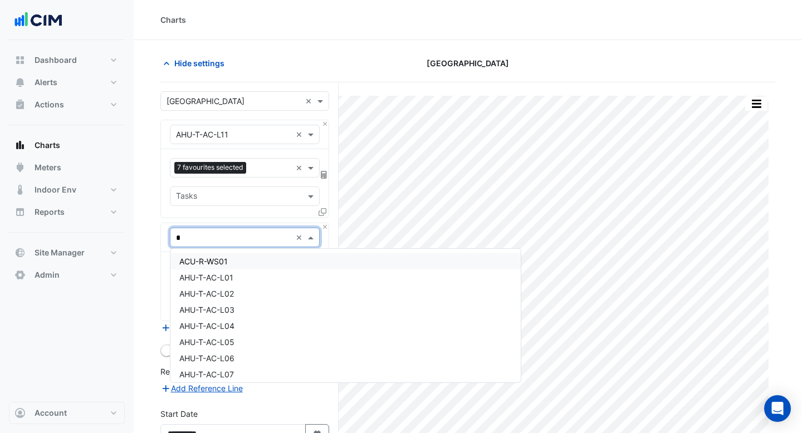
type input "**"
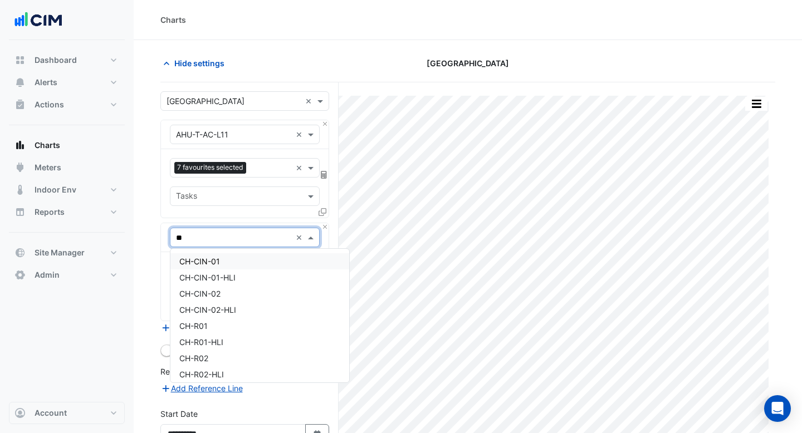
click at [209, 255] on div "CH-CIN-01" at bounding box center [259, 261] width 179 height 16
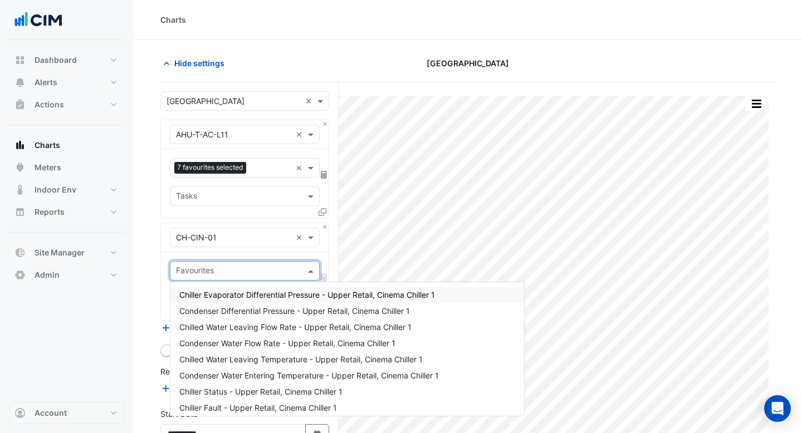
click at [311, 271] on span at bounding box center [312, 271] width 14 height 12
click at [268, 317] on div "Condenser Differential Pressure - Upper Retail, Cinema Chiller 1" at bounding box center [347, 311] width 354 height 16
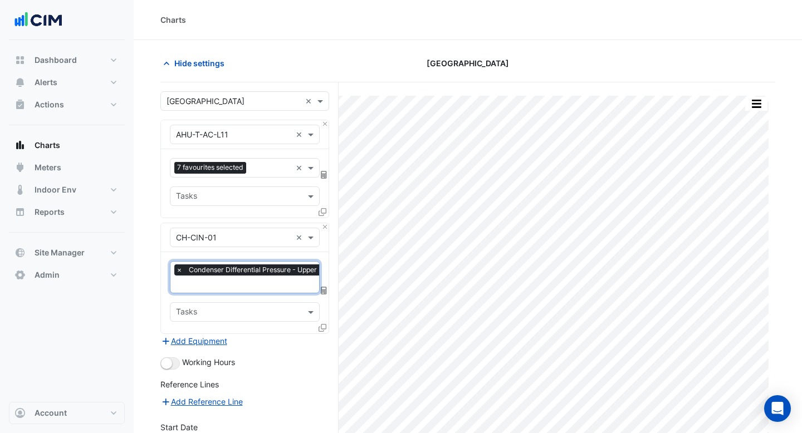
click at [263, 281] on input "text" at bounding box center [286, 286] width 221 height 12
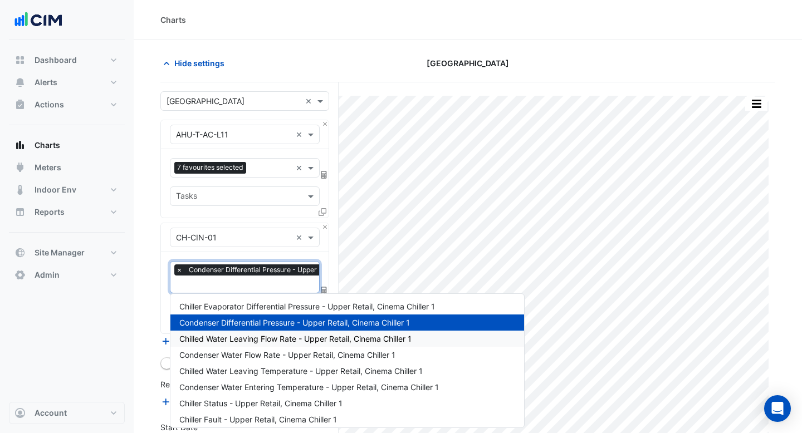
click at [245, 346] on div "Chilled Water Leaving Flow Rate - Upper Retail, Cinema Chiller 1" at bounding box center [347, 339] width 354 height 16
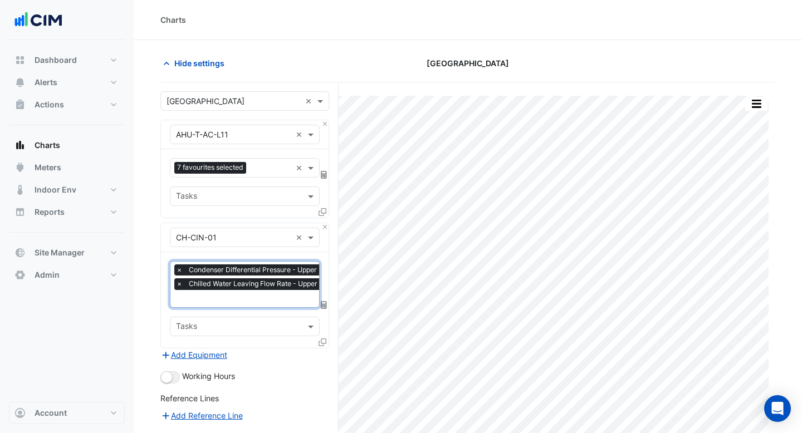
click at [257, 296] on input "text" at bounding box center [287, 300] width 222 height 12
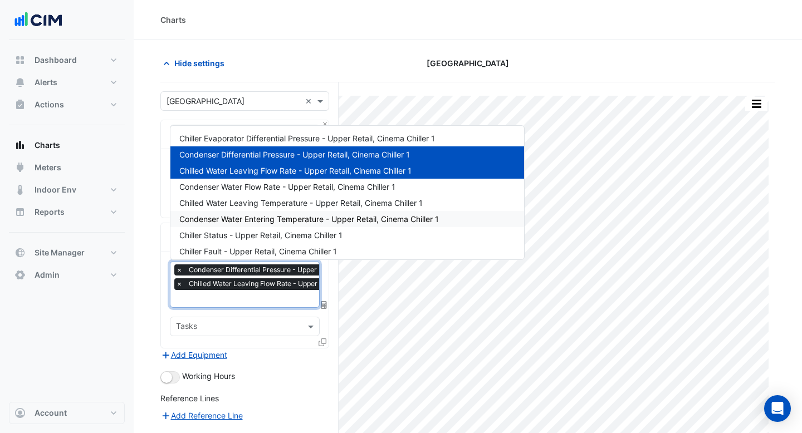
click at [257, 220] on span "Condenser Water Entering Temperature - Upper Retail, Cinema Chiller 1" at bounding box center [309, 218] width 260 height 9
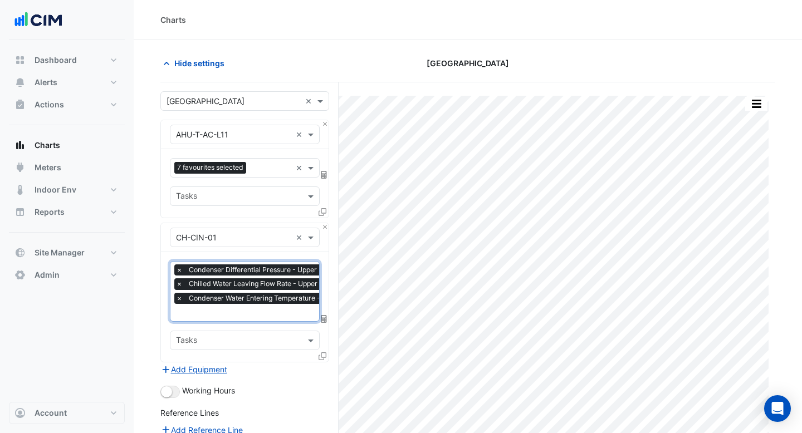
click at [242, 309] on input "text" at bounding box center [299, 314] width 246 height 12
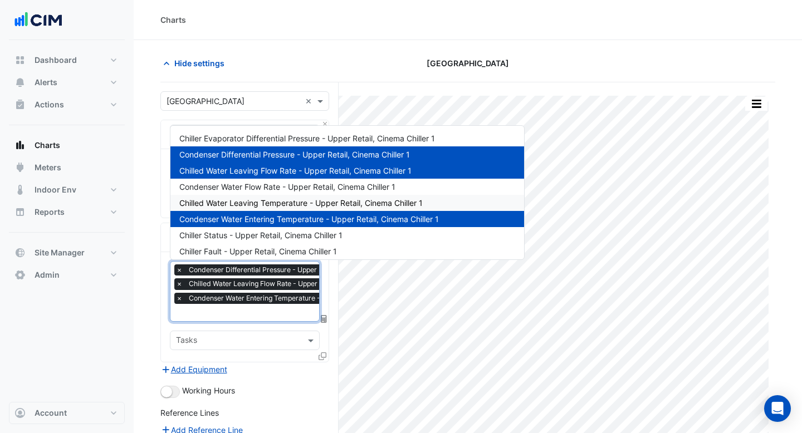
click at [267, 200] on span "Chilled Water Leaving Temperature - Upper Retail, Cinema Chiller 1" at bounding box center [300, 202] width 243 height 9
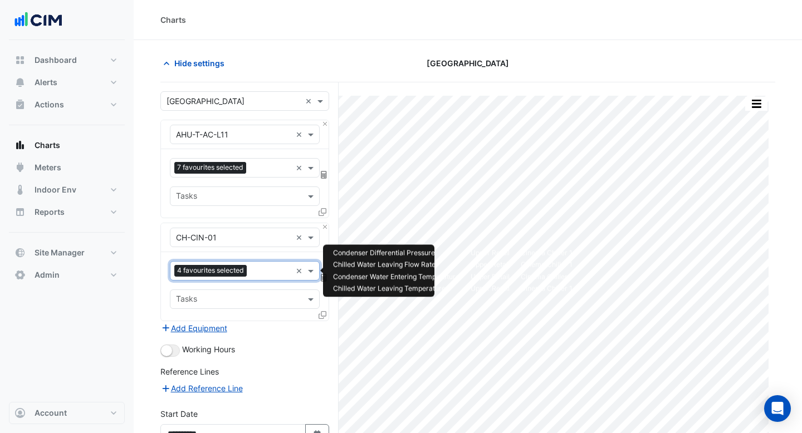
click at [258, 275] on input "text" at bounding box center [271, 272] width 40 height 12
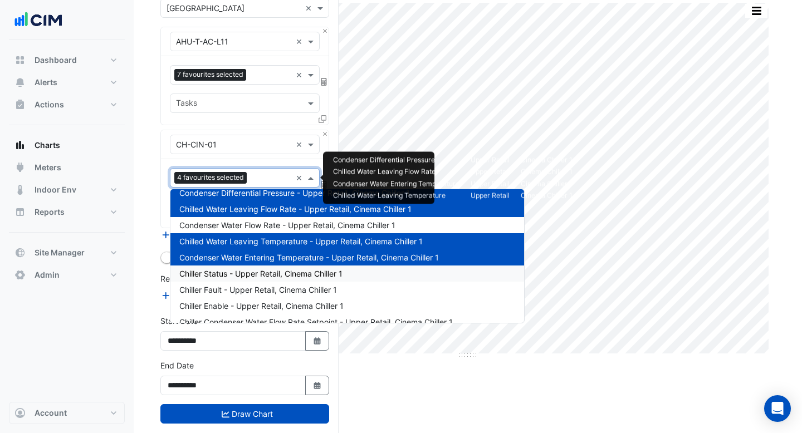
scroll to position [48, 0]
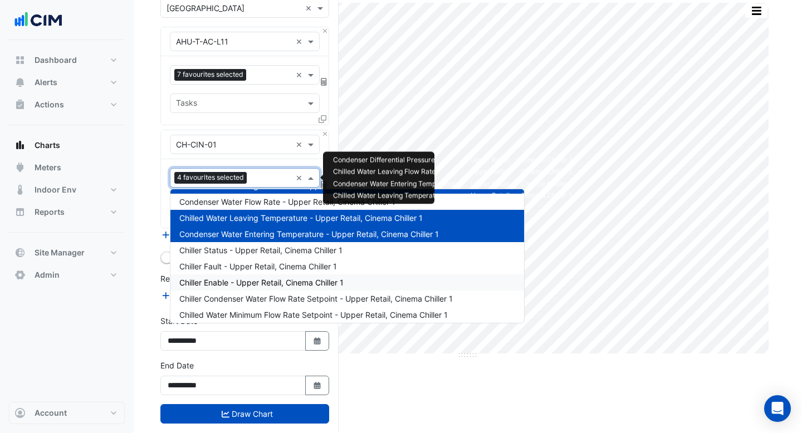
click at [257, 278] on span "Chiller Enable - Upper Retail, Cinema Chiller 1" at bounding box center [261, 282] width 164 height 9
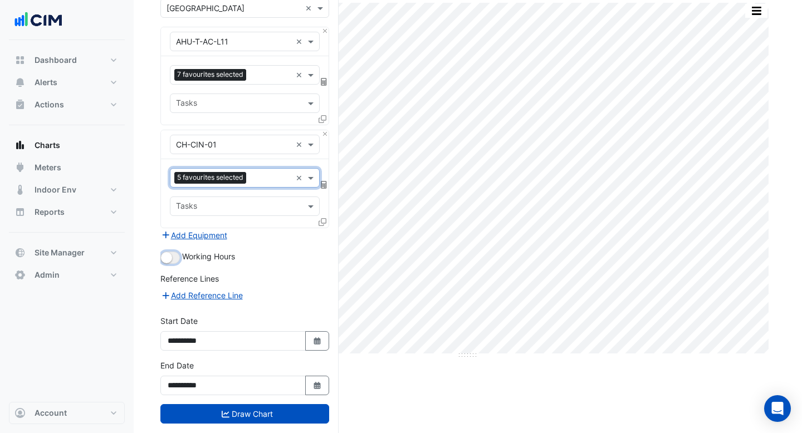
click at [177, 256] on button "button" at bounding box center [169, 258] width 19 height 12
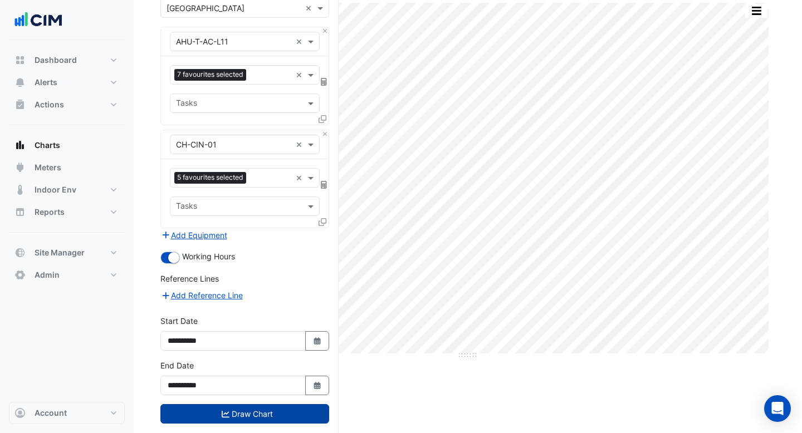
click at [248, 407] on button "Draw Chart" at bounding box center [244, 413] width 169 height 19
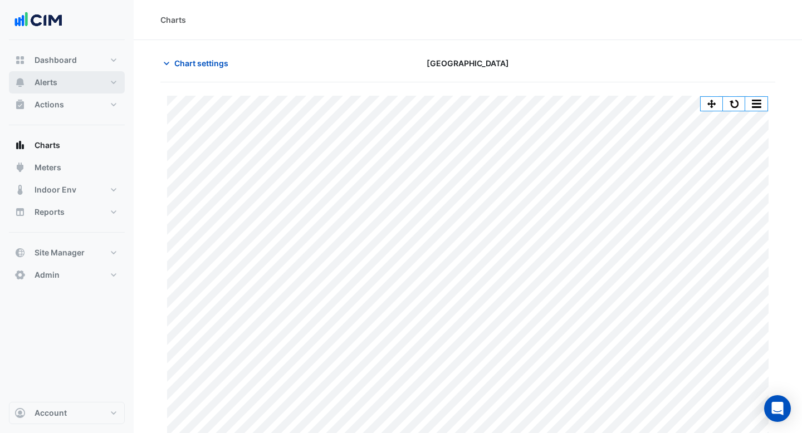
click at [33, 86] on button "Alerts" at bounding box center [67, 82] width 116 height 22
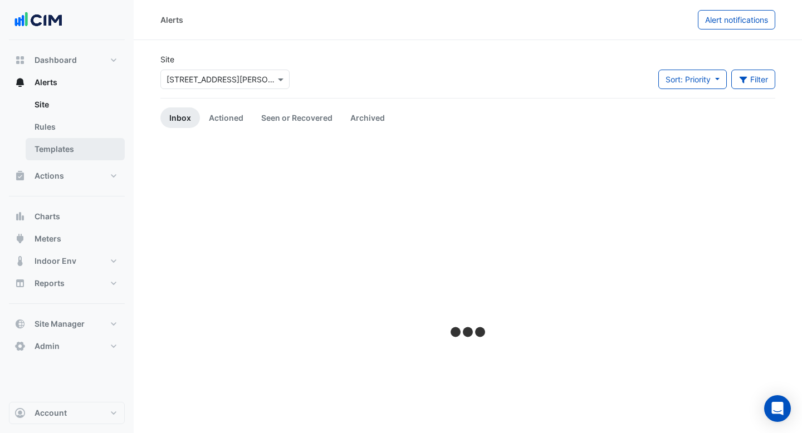
click at [77, 150] on link "Templates" at bounding box center [75, 149] width 99 height 22
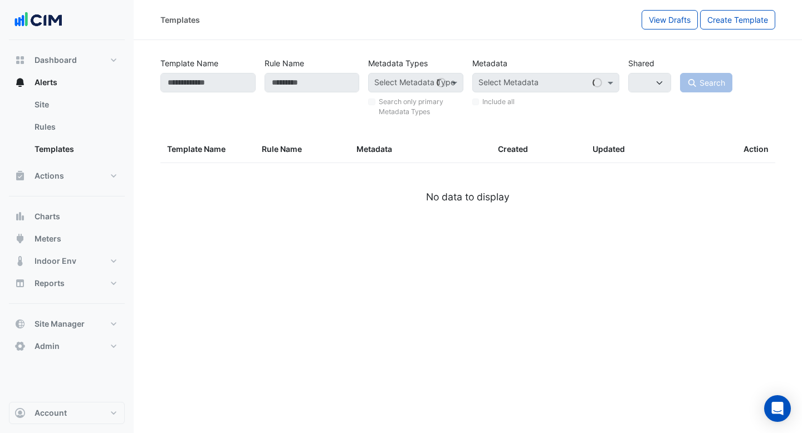
select select
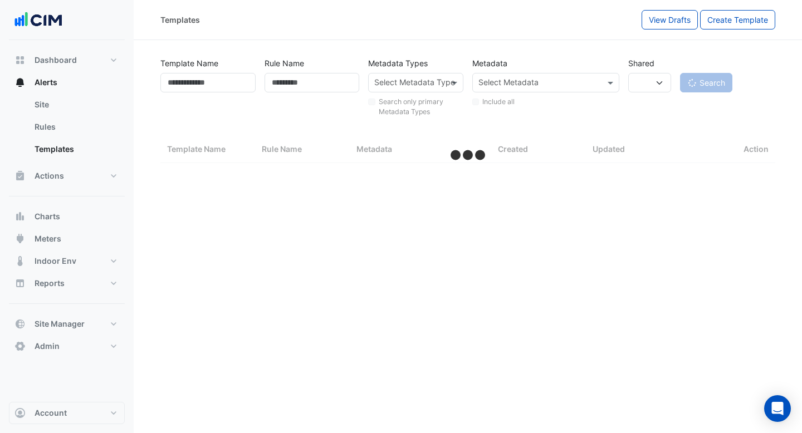
select select "***"
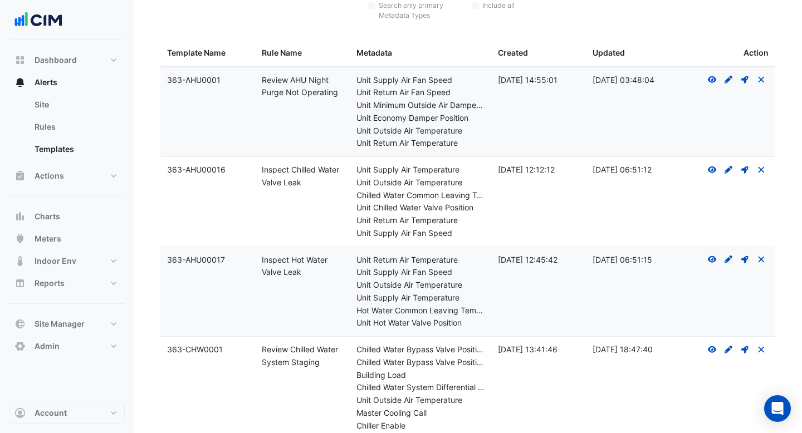
scroll to position [118, 0]
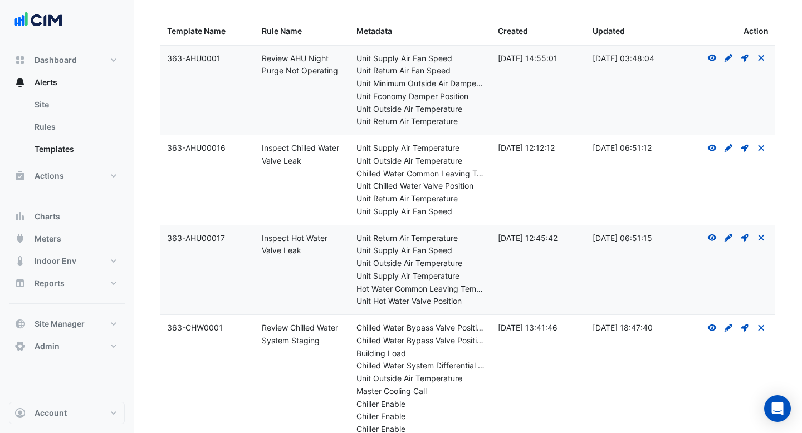
drag, startPoint x: 317, startPoint y: 167, endPoint x: 263, endPoint y: 146, distance: 57.8
click at [263, 146] on div "Rule Name: Inspect Chilled Water Valve Leak" at bounding box center [302, 155] width 81 height 26
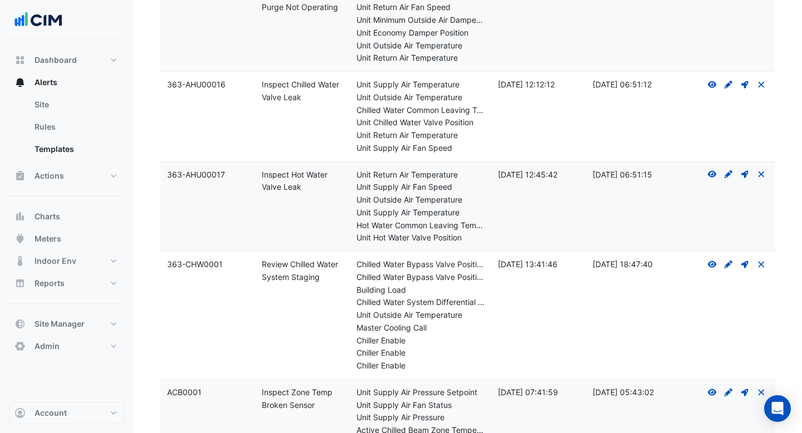
scroll to position [211, 0]
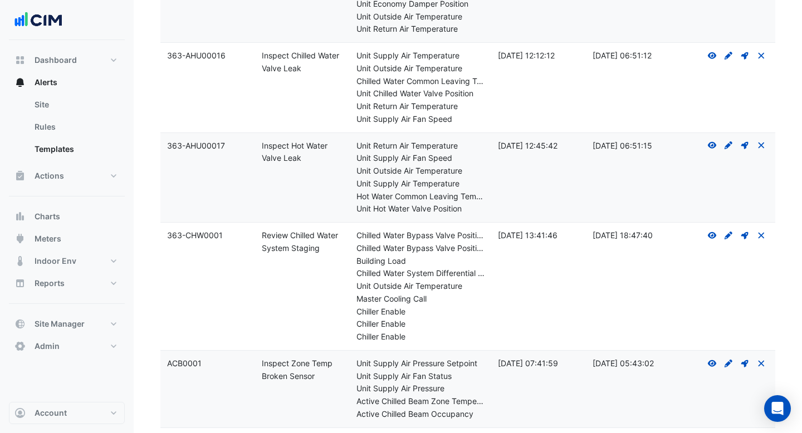
drag, startPoint x: 321, startPoint y: 247, endPoint x: 260, endPoint y: 230, distance: 63.5
click at [260, 230] on datatable-body-cell "Rule Name: Review Chilled Water System Staging" at bounding box center [302, 287] width 95 height 128
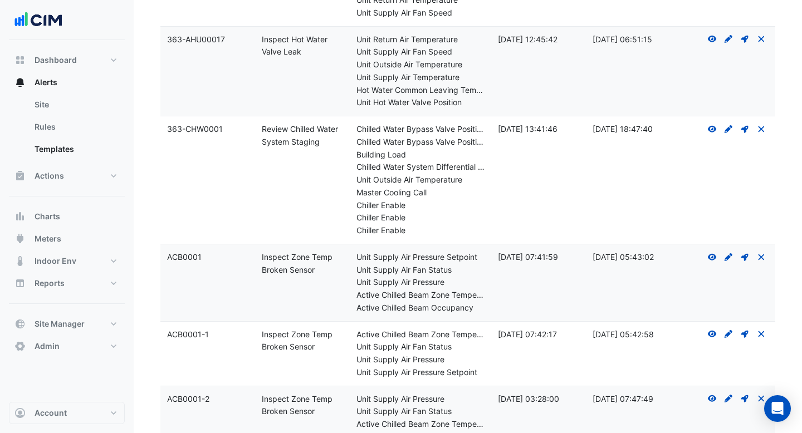
scroll to position [393, 0]
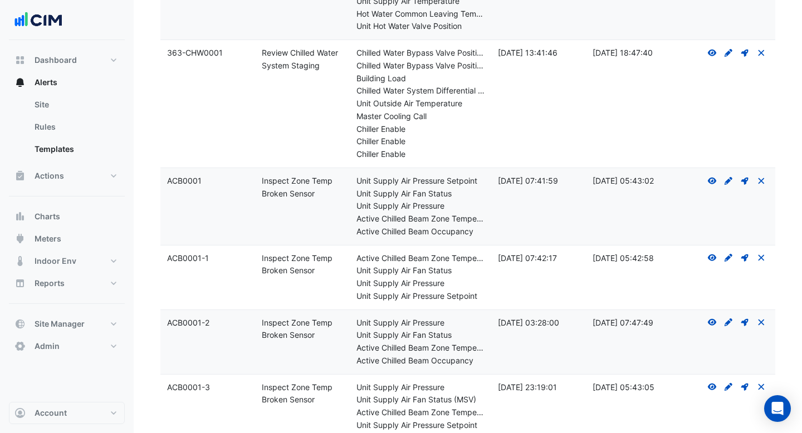
drag, startPoint x: 317, startPoint y: 192, endPoint x: 249, endPoint y: 190, distance: 67.4
click at [249, 190] on div "Template Name: ACB0001 Rule Name: Inspect Zone Temp Broken Sensor Metadata: Uni…" at bounding box center [467, 206] width 615 height 77
click at [324, 242] on datatable-body-cell "Rule Name: Inspect Zone Temp Broken Sensor" at bounding box center [302, 206] width 95 height 77
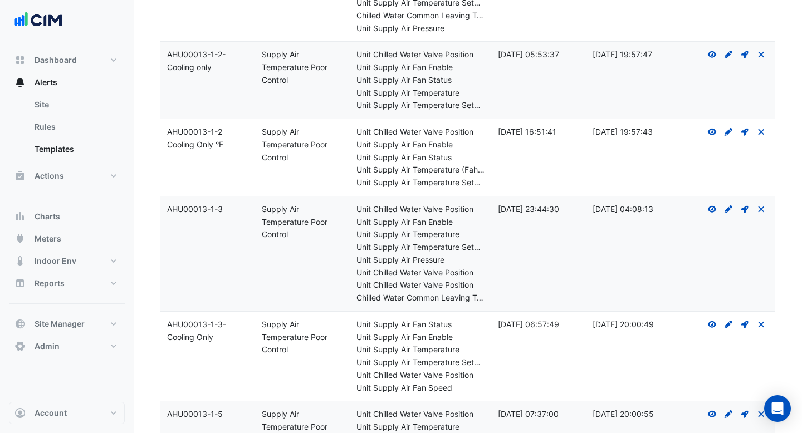
scroll to position [7056, 0]
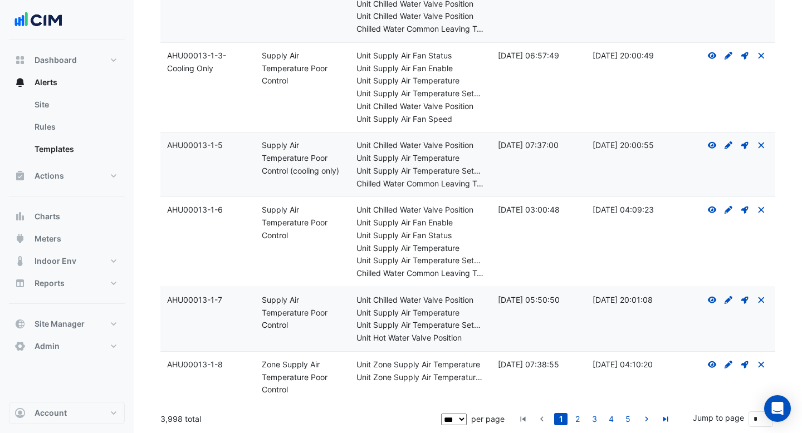
drag, startPoint x: 198, startPoint y: 417, endPoint x: 160, endPoint y: 417, distance: 37.9
click at [160, 417] on div "3,998 total" at bounding box center [299, 419] width 278 height 28
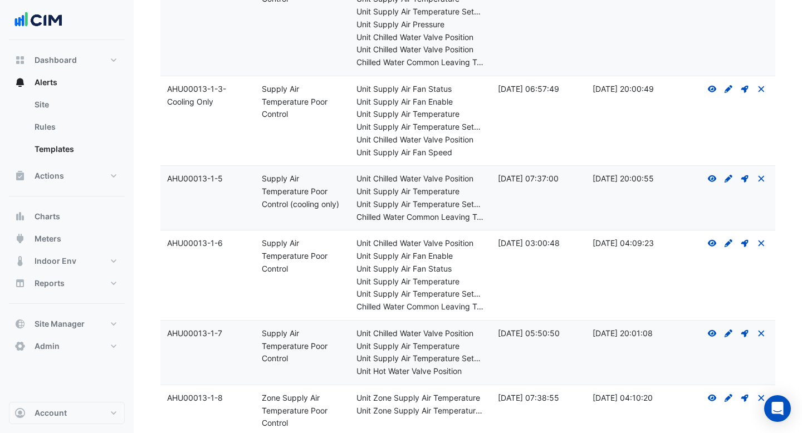
scroll to position [7027, 0]
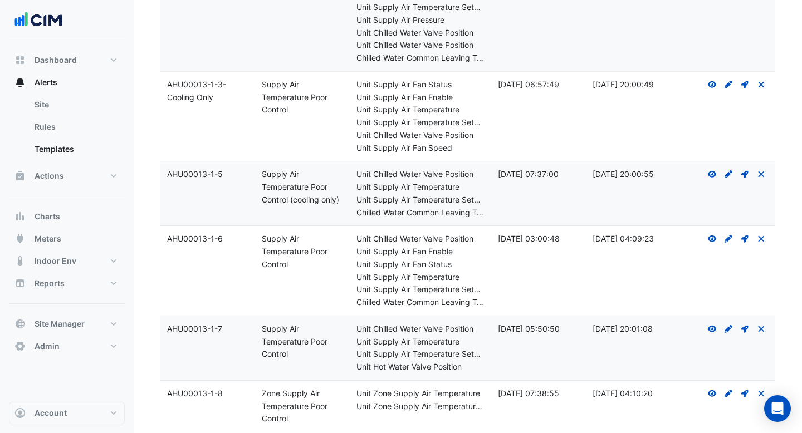
drag, startPoint x: 547, startPoint y: 85, endPoint x: 522, endPoint y: 85, distance: 25.6
click at [522, 85] on div "Created: [DATE] 06:57:49" at bounding box center [538, 85] width 81 height 13
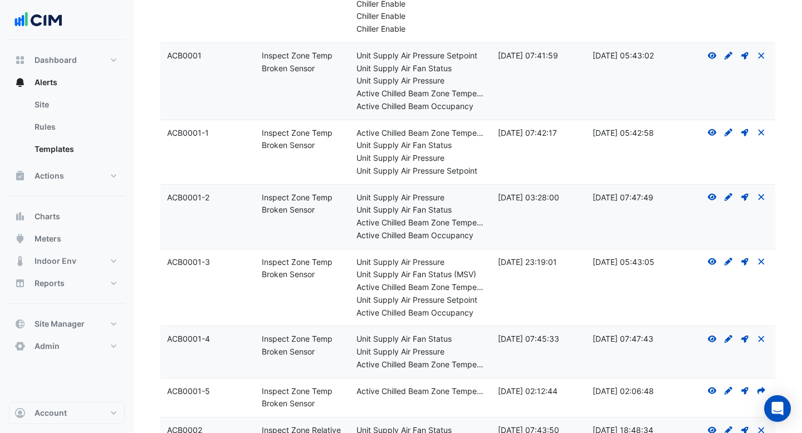
scroll to position [517, 0]
click at [731, 57] on icon "Create Draft - to edit a template, you first need to create a draft, and then s…" at bounding box center [728, 57] width 10 height 8
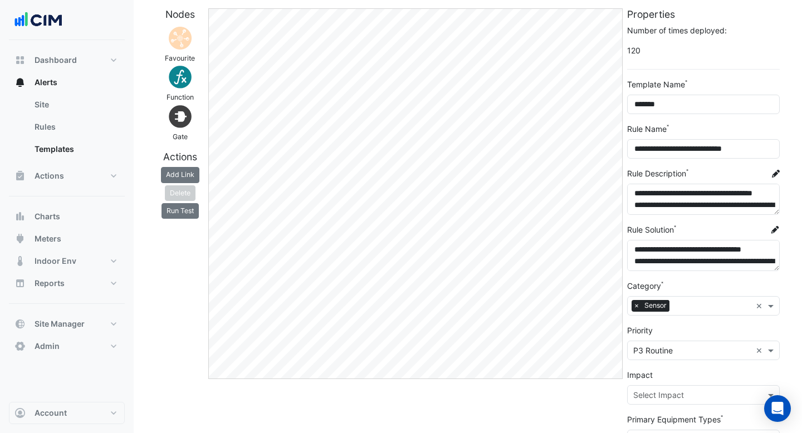
scroll to position [44, 0]
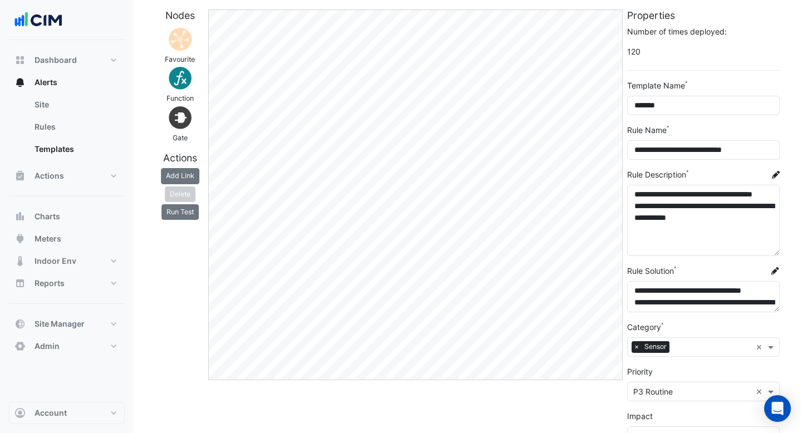
drag, startPoint x: 778, startPoint y: 213, endPoint x: 772, endPoint y: 253, distance: 41.0
click at [772, 253] on textarea "**********" at bounding box center [703, 220] width 153 height 71
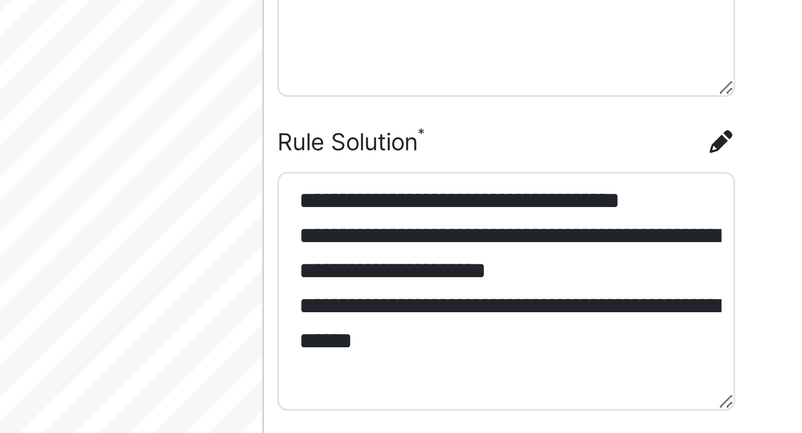
drag, startPoint x: 775, startPoint y: 309, endPoint x: 779, endPoint y: 358, distance: 48.6
click at [779, 358] on textarea "**********" at bounding box center [703, 321] width 153 height 80
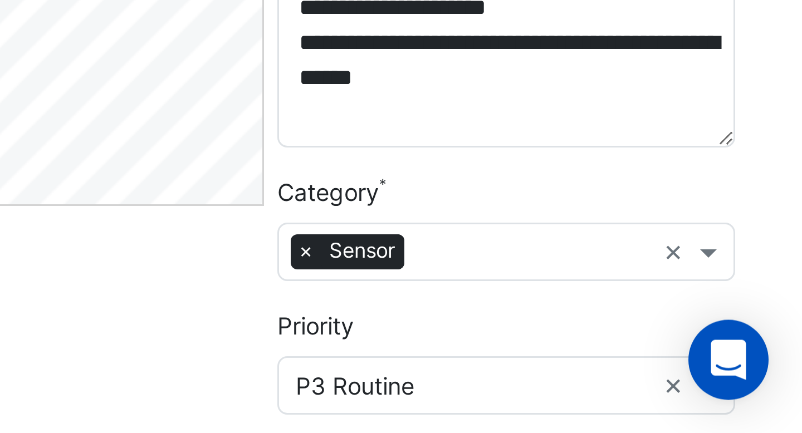
scroll to position [86, 0]
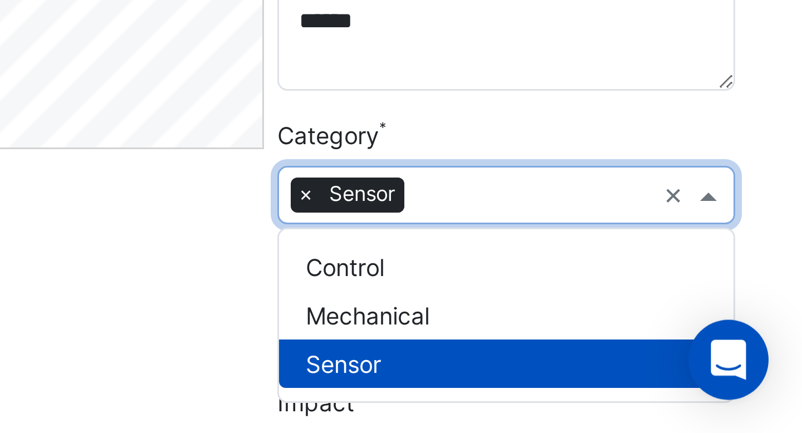
click at [767, 356] on span at bounding box center [772, 354] width 14 height 12
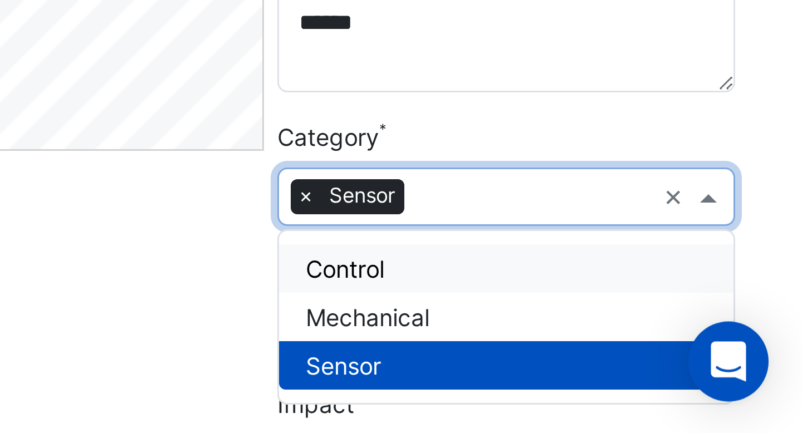
scroll to position [86, 0]
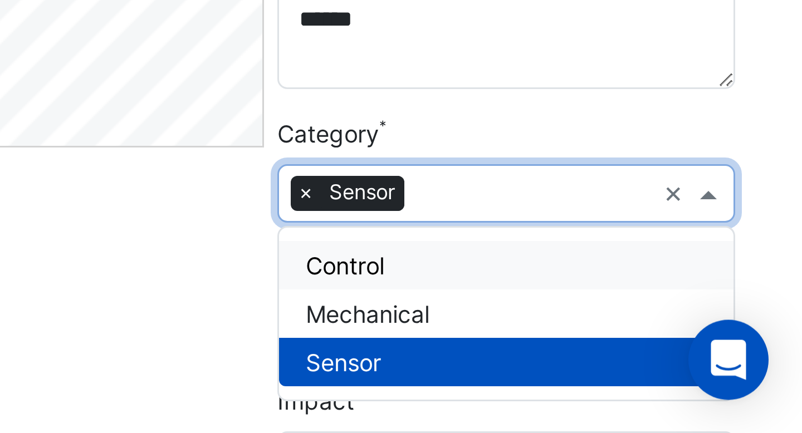
click at [792, 334] on section "**********" at bounding box center [468, 279] width 668 height 650
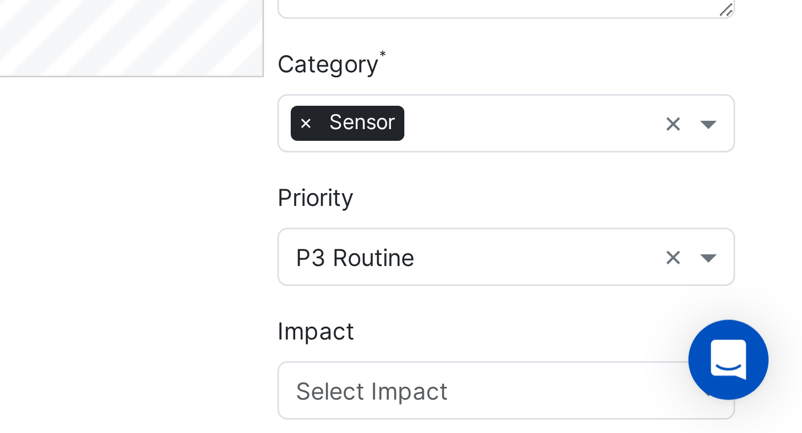
scroll to position [112, 0]
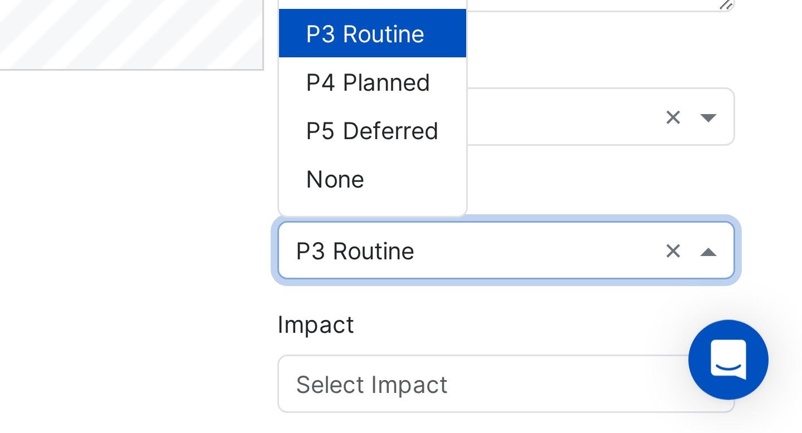
click at [767, 374] on span at bounding box center [772, 372] width 14 height 12
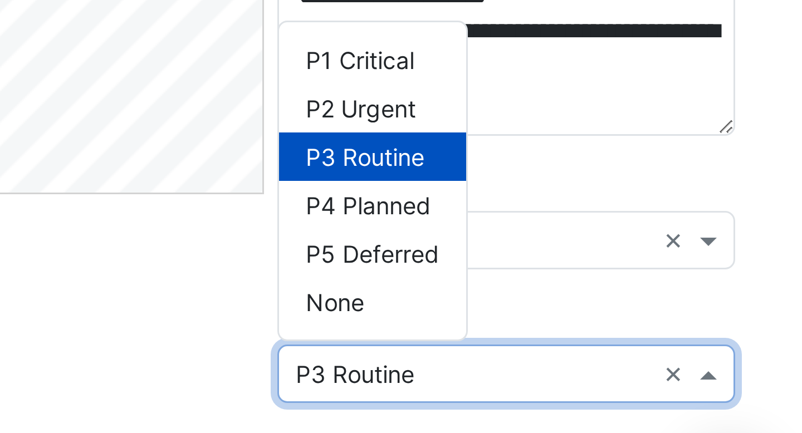
click at [717, 308] on div "Category × Sensor ×" at bounding box center [703, 320] width 153 height 36
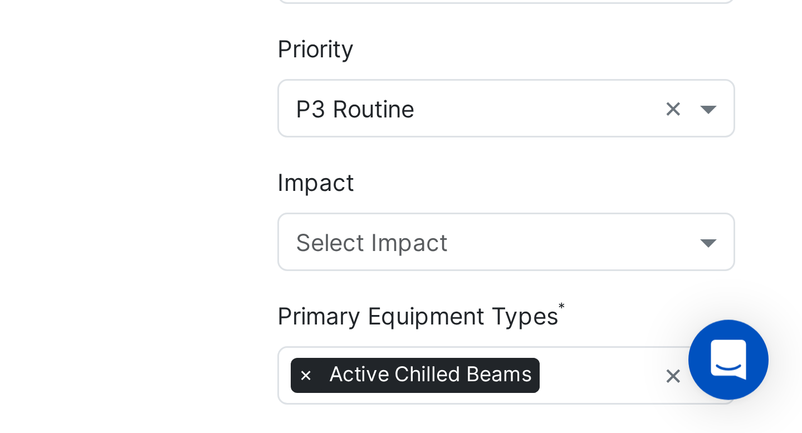
scroll to position [166, 0]
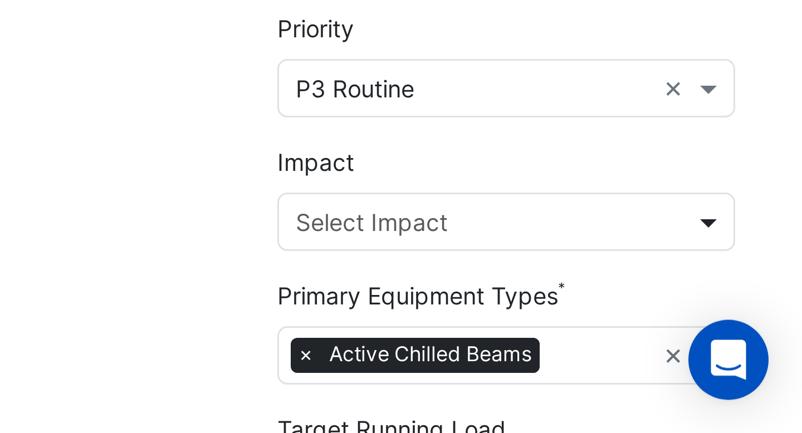
click at [770, 364] on span at bounding box center [772, 363] width 14 height 12
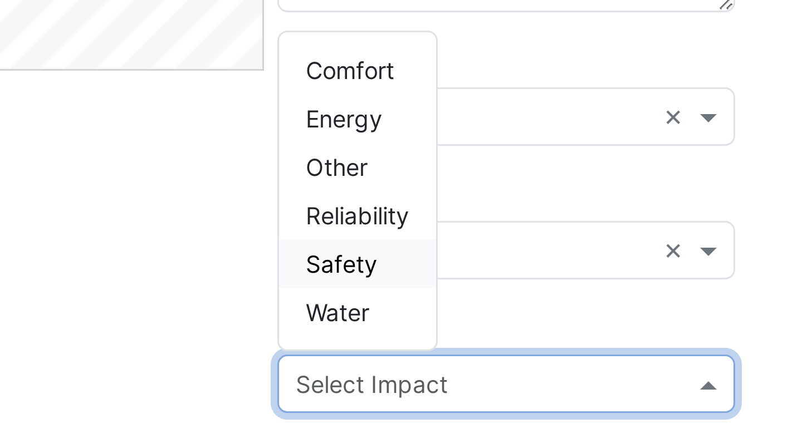
click at [697, 303] on div "Priority × P3 Routine ×" at bounding box center [703, 310] width 153 height 36
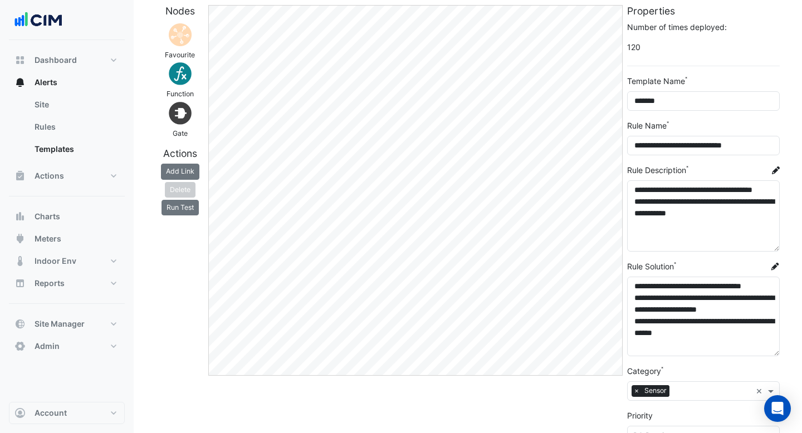
scroll to position [43, 0]
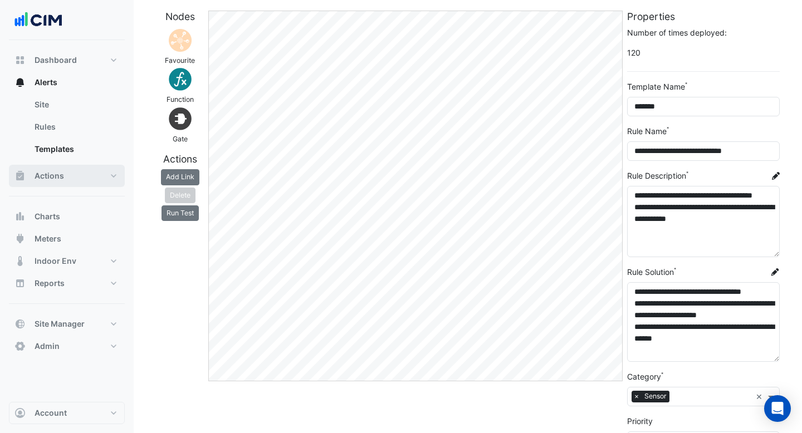
click at [78, 182] on button "Actions" at bounding box center [67, 176] width 116 height 22
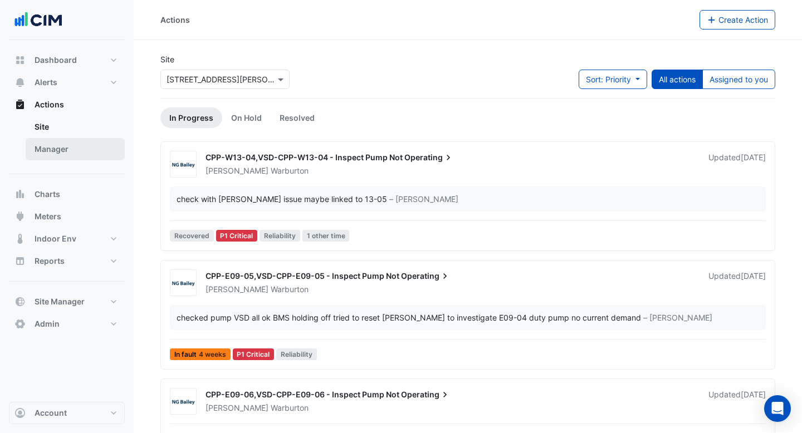
click at [55, 149] on link "Manager" at bounding box center [75, 149] width 99 height 22
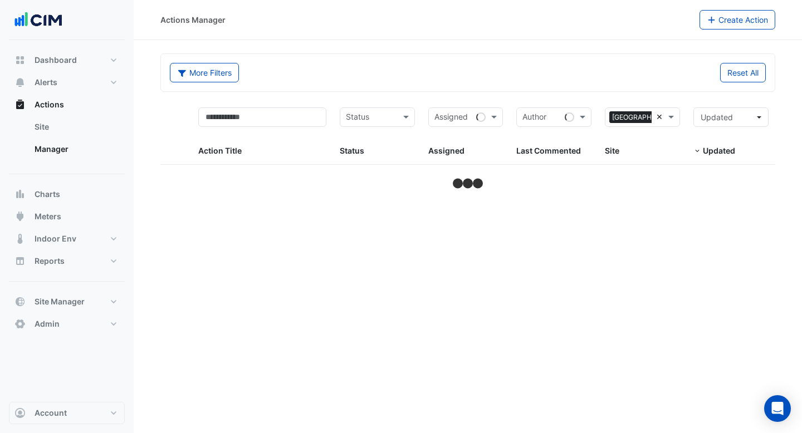
select select "***"
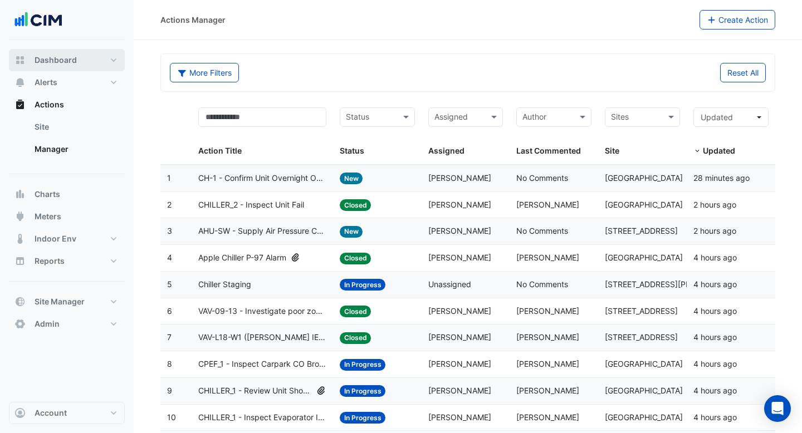
click at [65, 62] on span "Dashboard" at bounding box center [56, 60] width 42 height 11
select select "***"
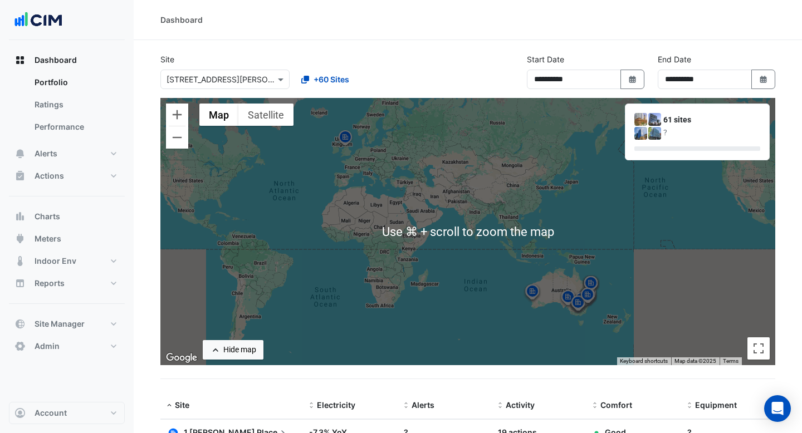
scroll to position [233, 0]
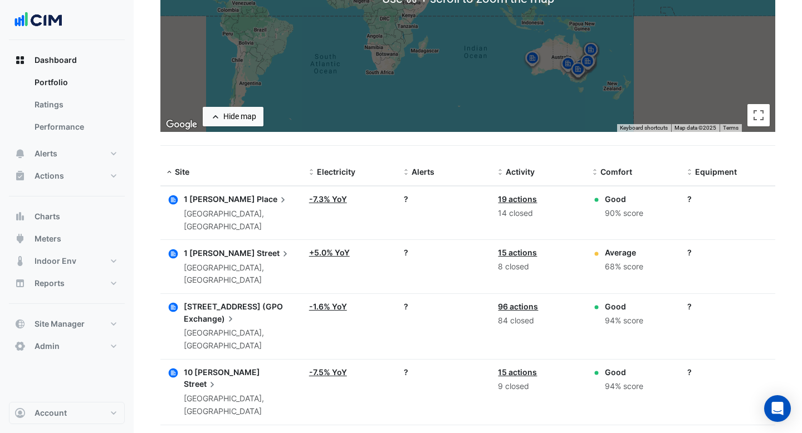
click at [212, 198] on span "1 [PERSON_NAME]" at bounding box center [219, 198] width 71 height 9
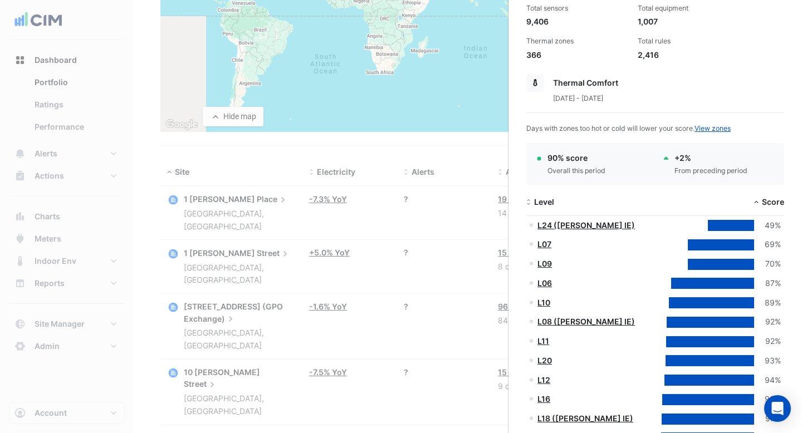
scroll to position [285, 0]
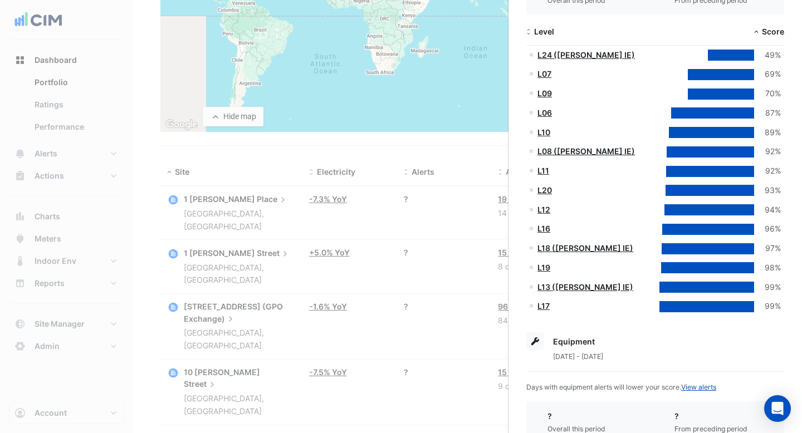
click at [546, 93] on link "L09" at bounding box center [544, 93] width 14 height 9
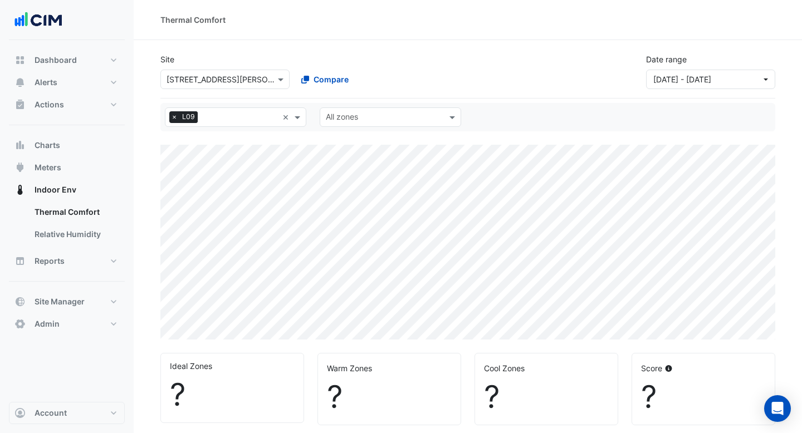
select select "***"
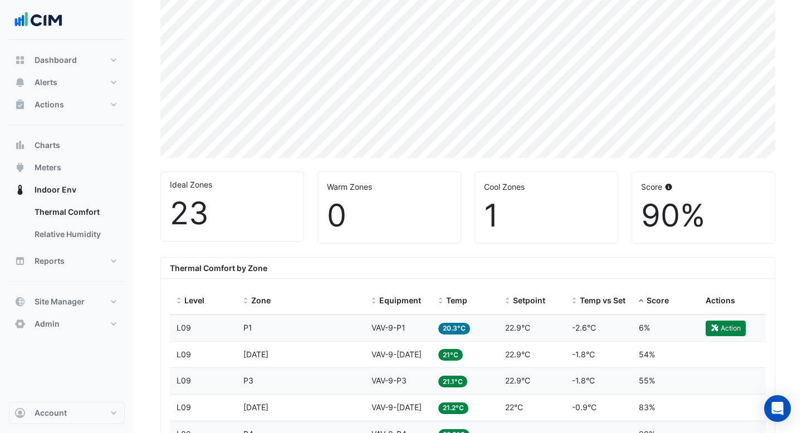
scroll to position [277, 0]
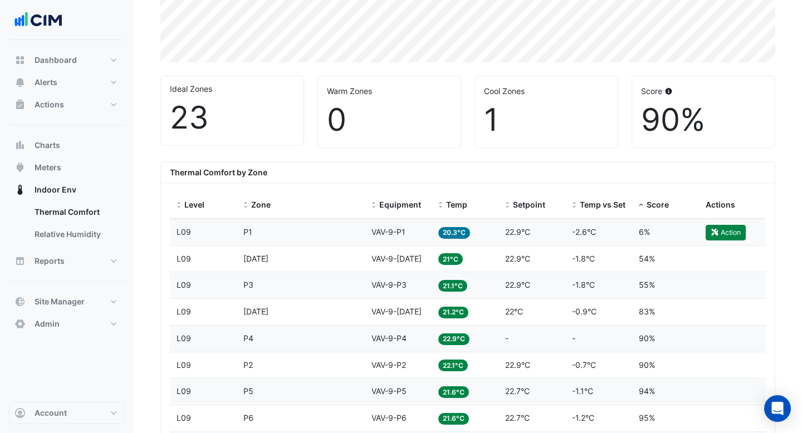
click at [332, 235] on div "Zone P1" at bounding box center [300, 232] width 115 height 13
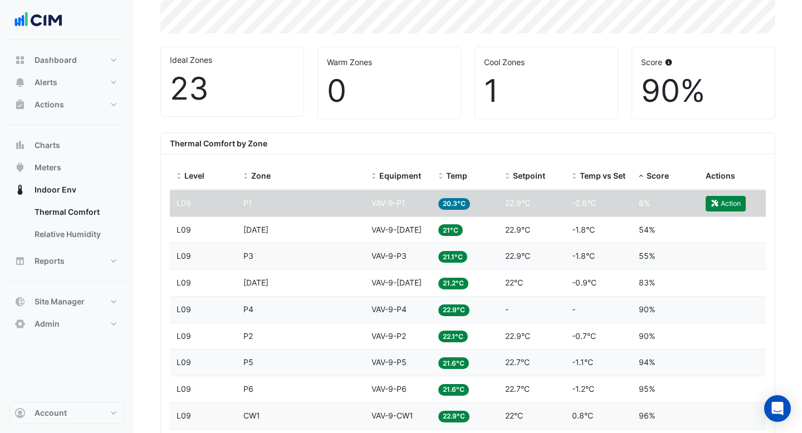
scroll to position [335, 0]
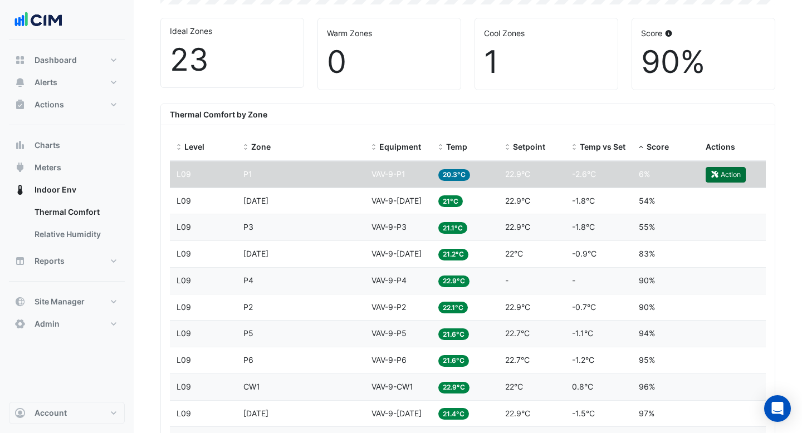
click at [735, 180] on button "Action" at bounding box center [726, 175] width 40 height 16
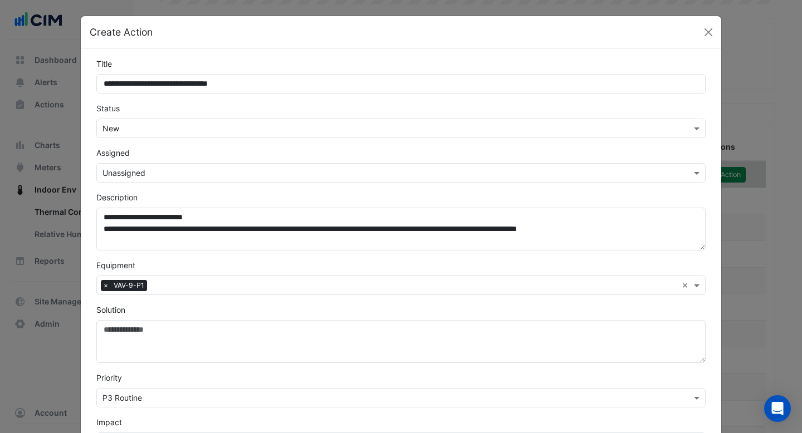
click at [283, 116] on div "Status × New" at bounding box center [401, 120] width 623 height 36
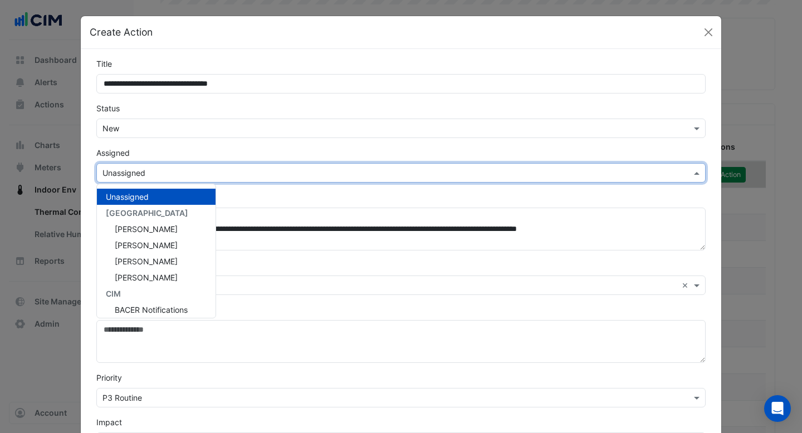
click at [251, 169] on input "text" at bounding box center [389, 174] width 575 height 12
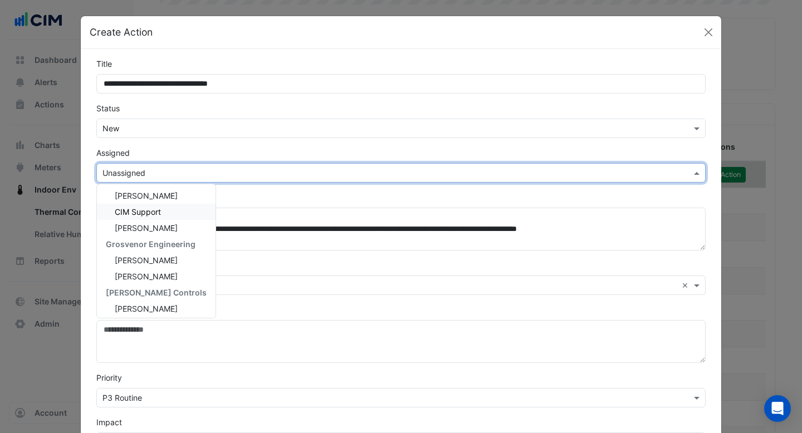
scroll to position [138, 0]
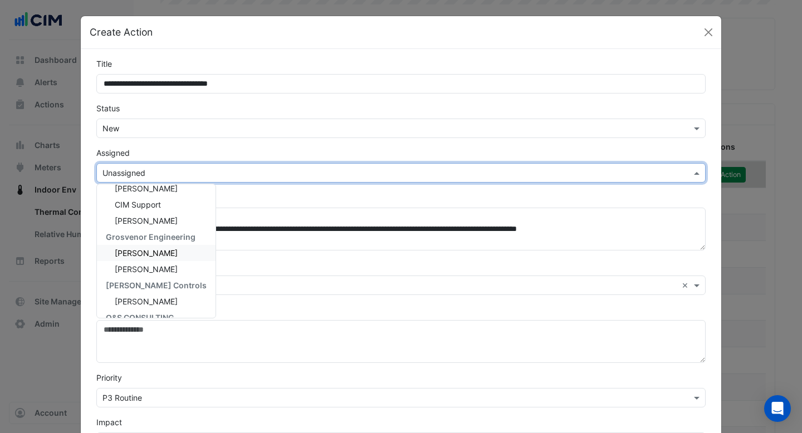
click at [155, 251] on span "[PERSON_NAME]" at bounding box center [146, 252] width 63 height 9
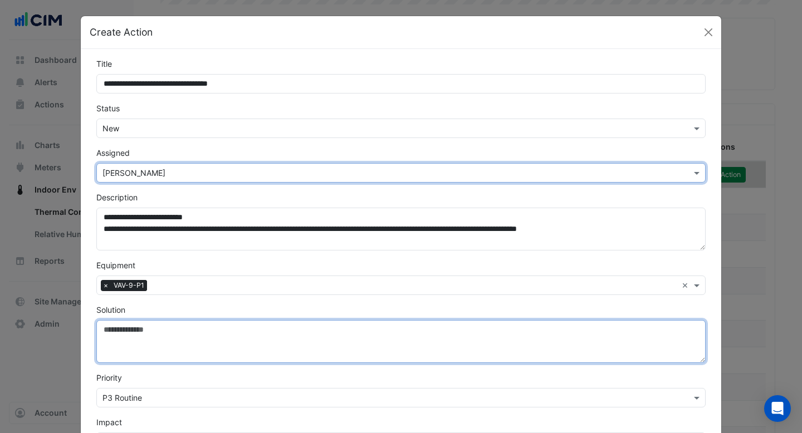
click at [140, 335] on textarea "Solution" at bounding box center [400, 341] width 609 height 43
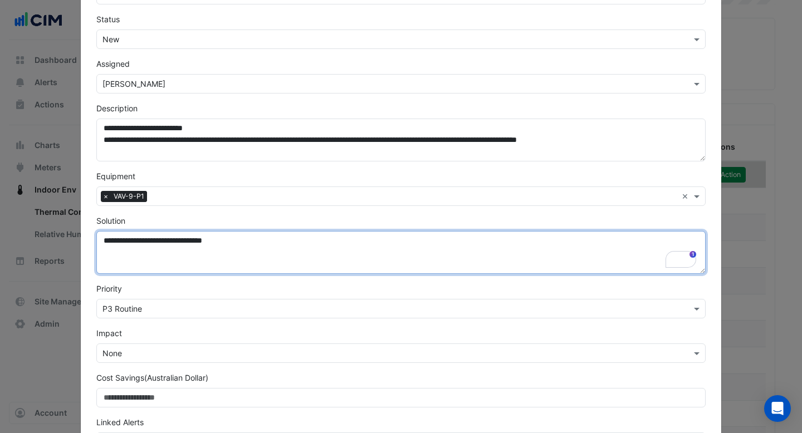
scroll to position [95, 0]
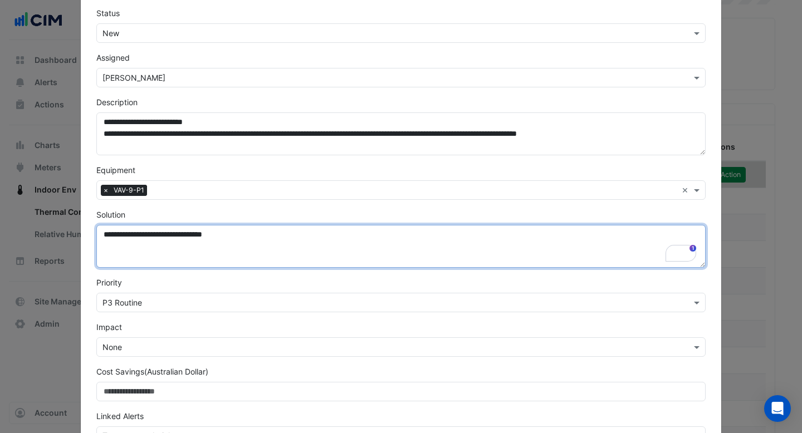
type textarea "**********"
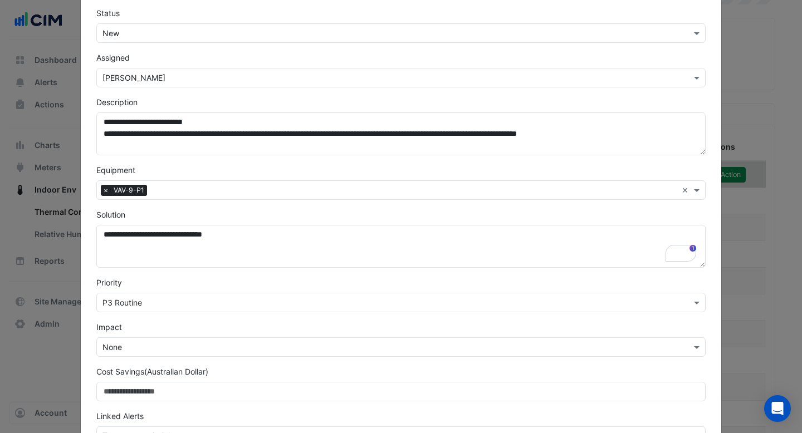
click at [184, 296] on div "× P3 Routine" at bounding box center [400, 302] width 609 height 19
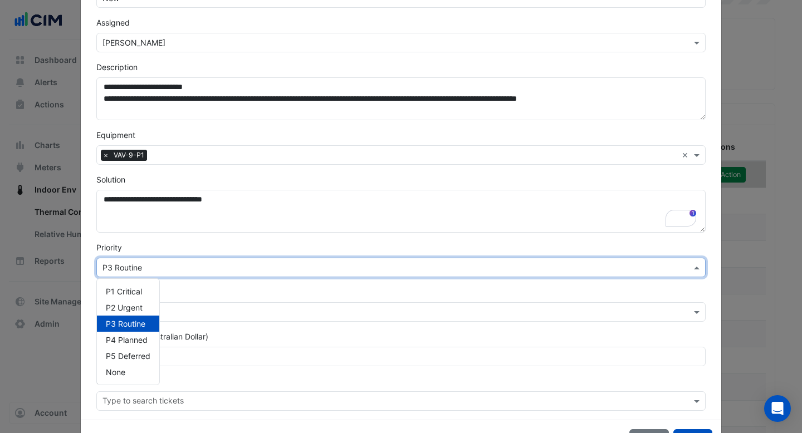
scroll to position [171, 0]
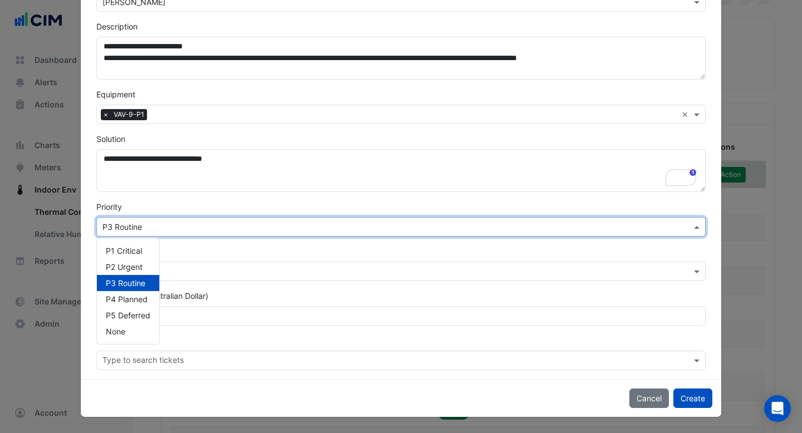
click at [226, 208] on div "Priority × P3 Routine P1 Critical P2 Urgent P3 Routine P4 Planned P5 Deferred N…" at bounding box center [401, 219] width 623 height 36
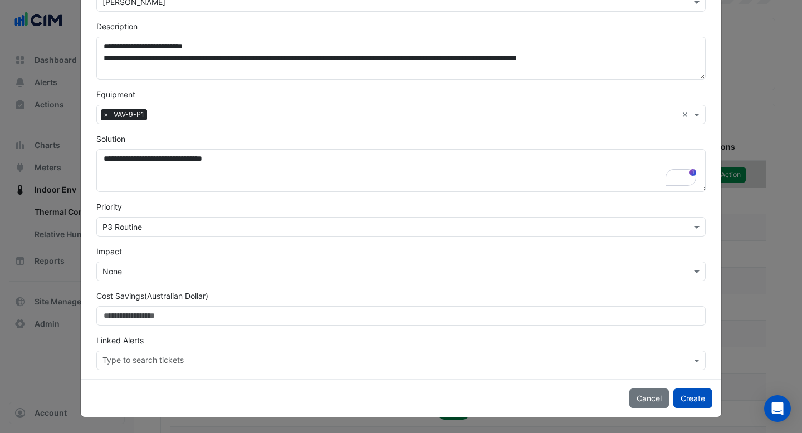
click at [187, 275] on input "text" at bounding box center [389, 272] width 575 height 12
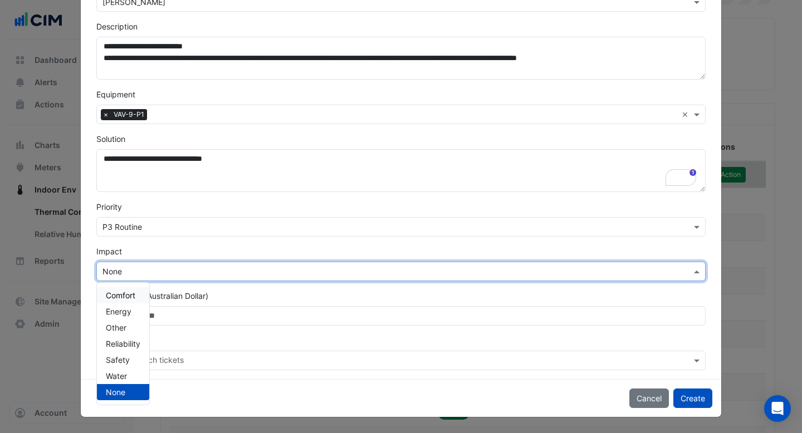
click at [133, 296] on span "Comfort" at bounding box center [121, 295] width 30 height 9
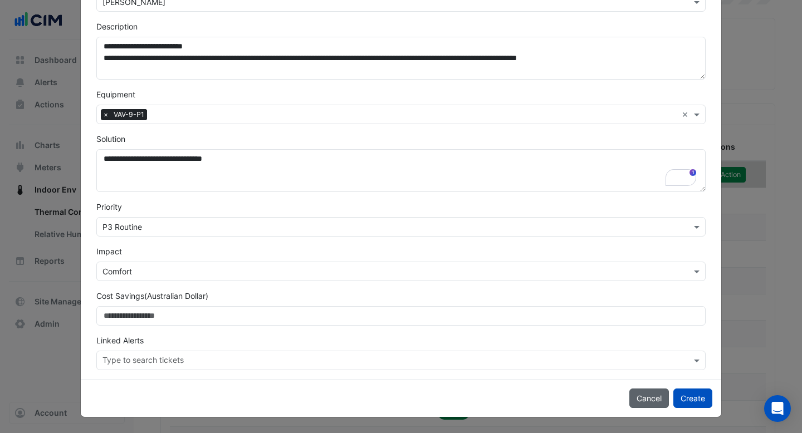
click at [653, 404] on button "Cancel" at bounding box center [649, 398] width 40 height 19
